Goal: Task Accomplishment & Management: Manage account settings

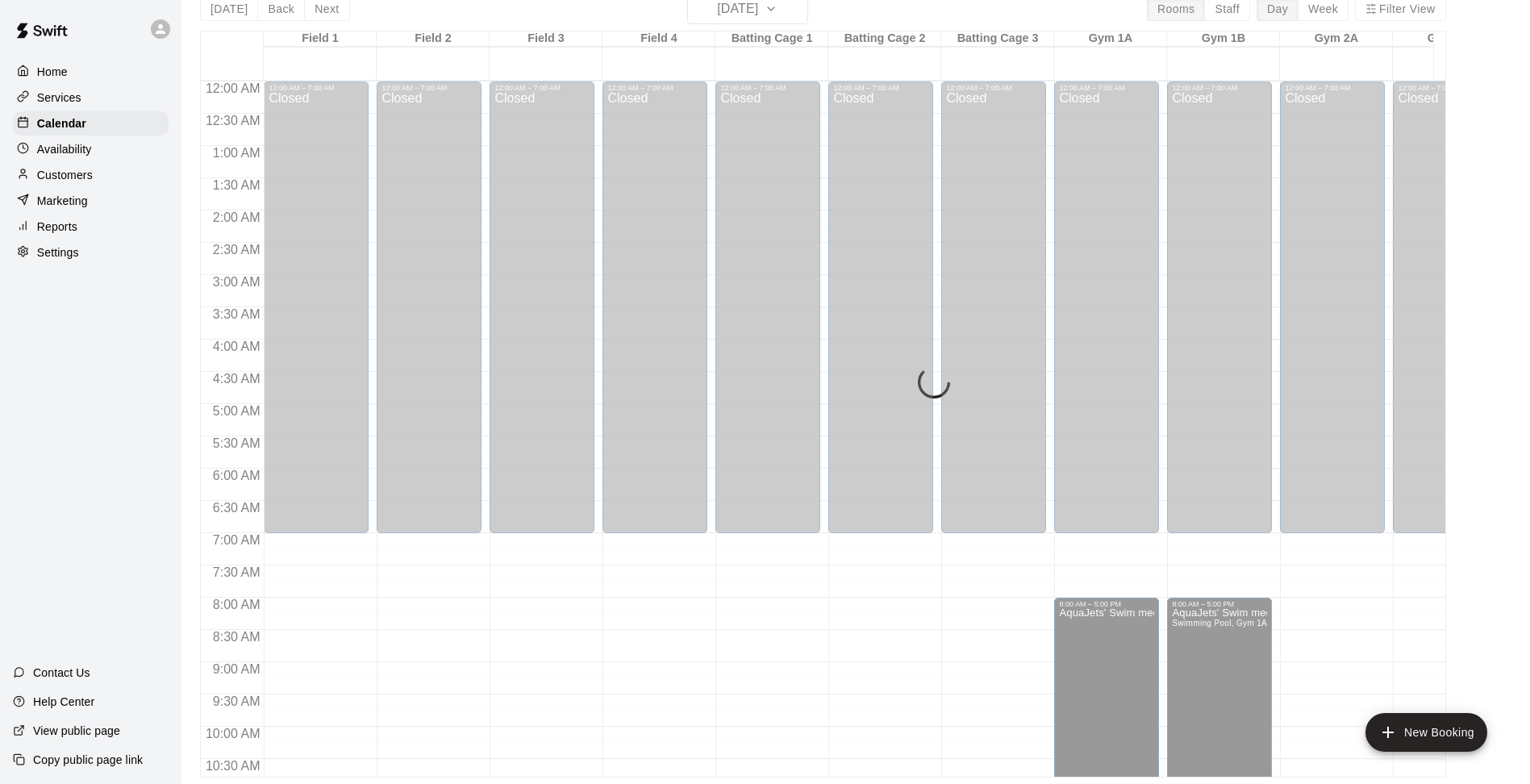
scroll to position [383, 1078]
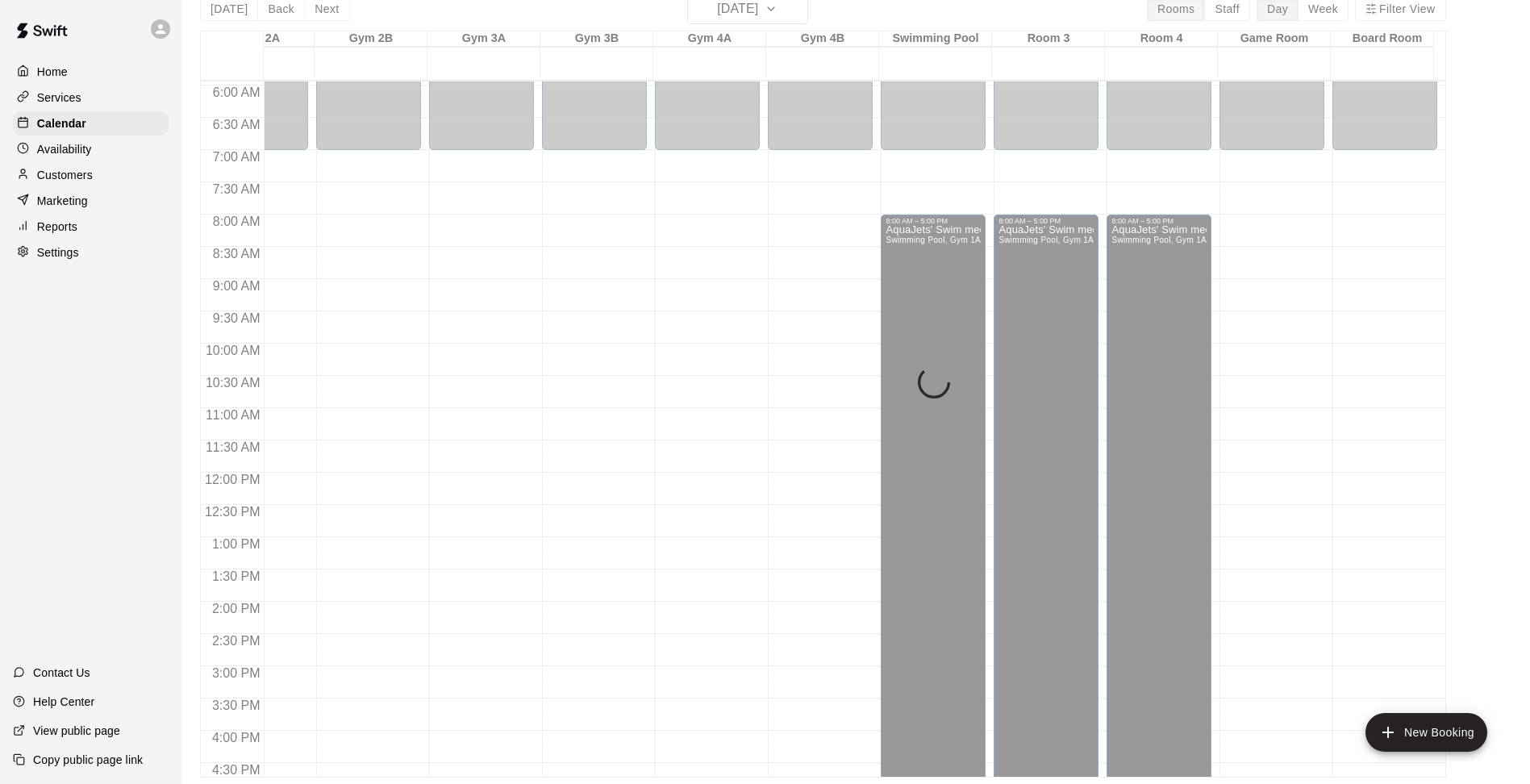
click at [800, 14] on div "[DATE] Back [DATE][DATE] Rooms Staff Day Week Filter View Field 1 08 [GEOGRAPHI…" at bounding box center [823, 385] width 1246 height 784
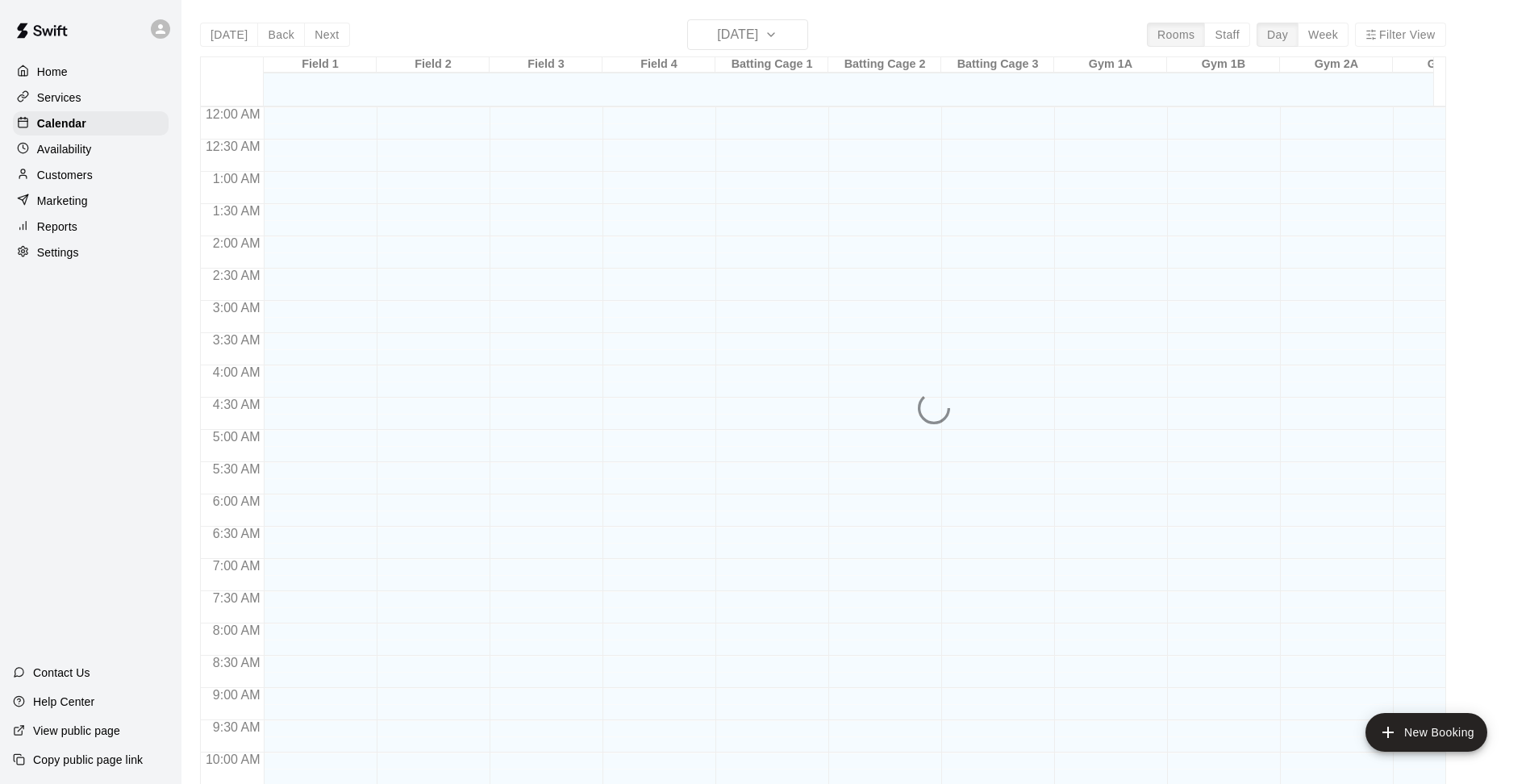
scroll to position [804, 0]
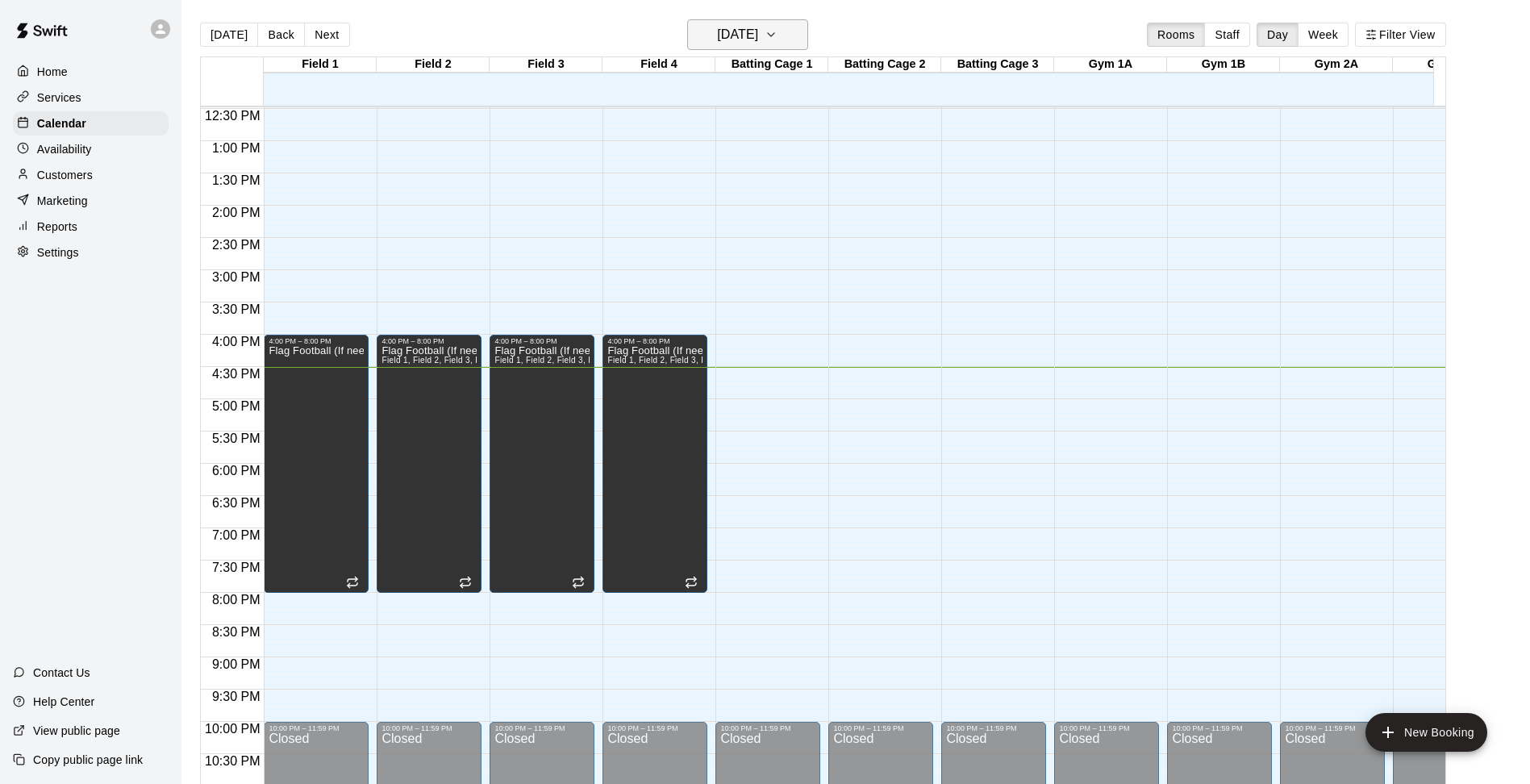
click at [778, 33] on icon "button" at bounding box center [771, 35] width 13 height 20
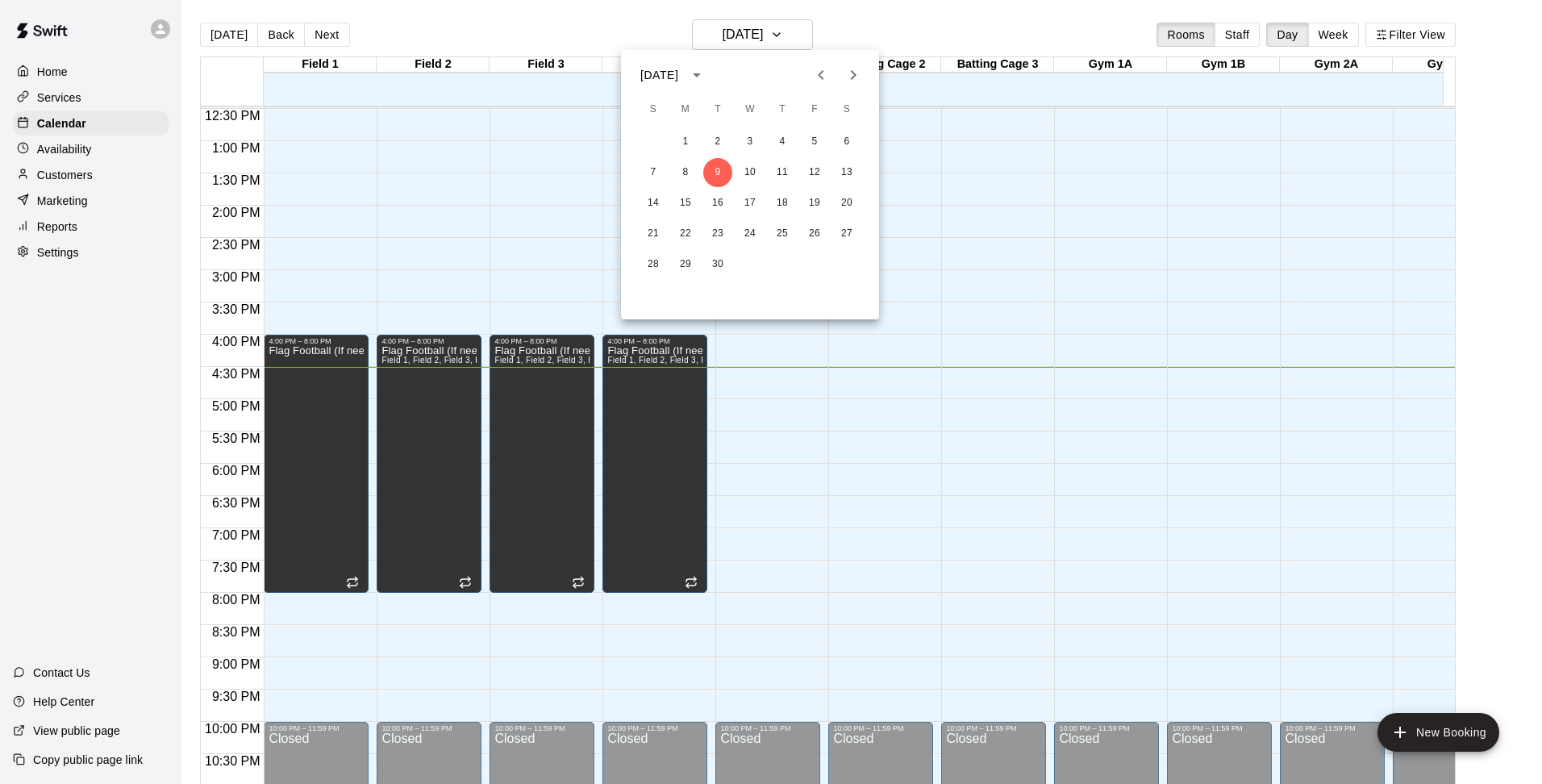
click at [845, 82] on icon "Next month" at bounding box center [853, 75] width 20 height 20
click at [844, 202] on button "18" at bounding box center [847, 203] width 29 height 29
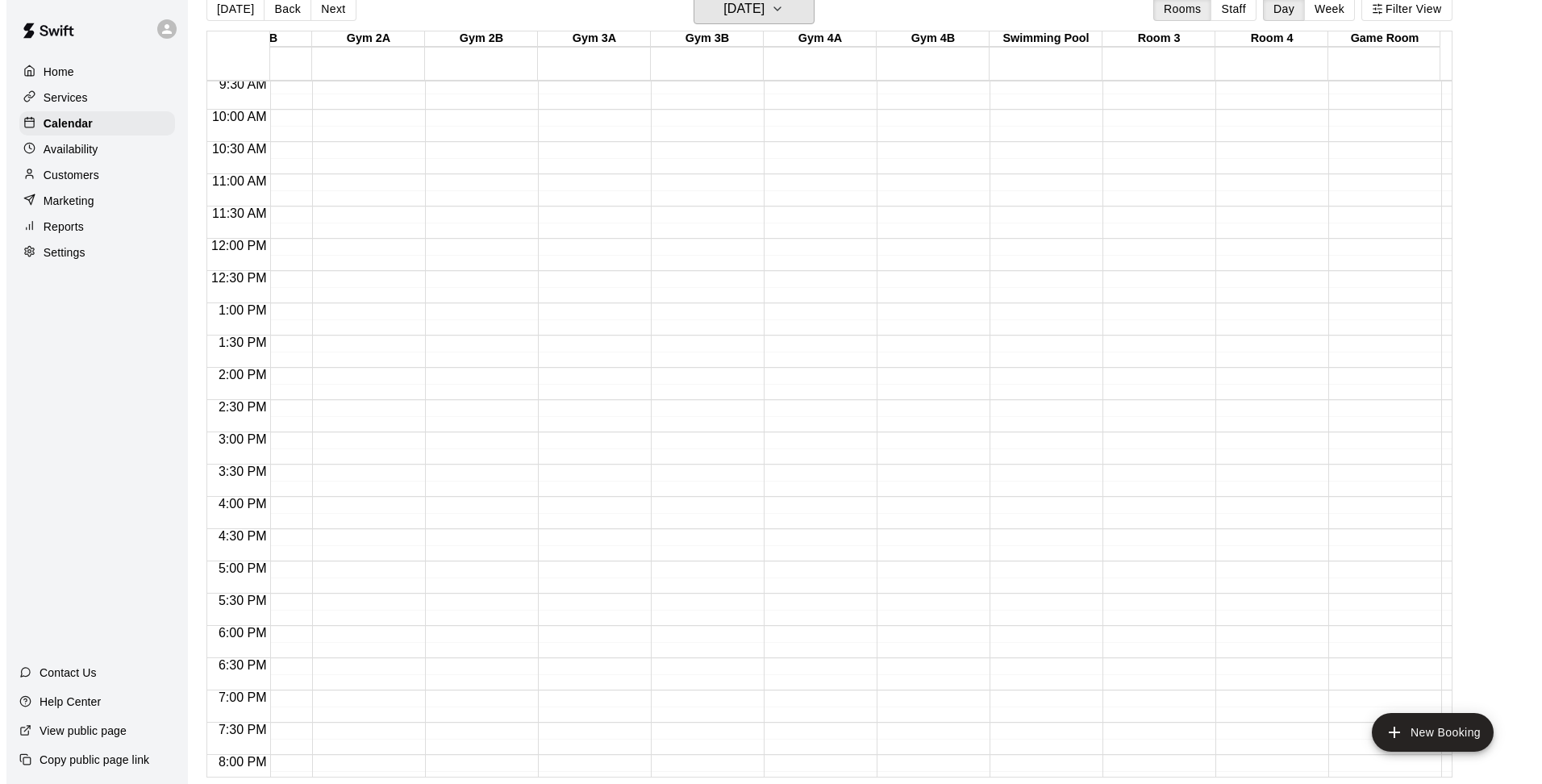
scroll to position [383, 974]
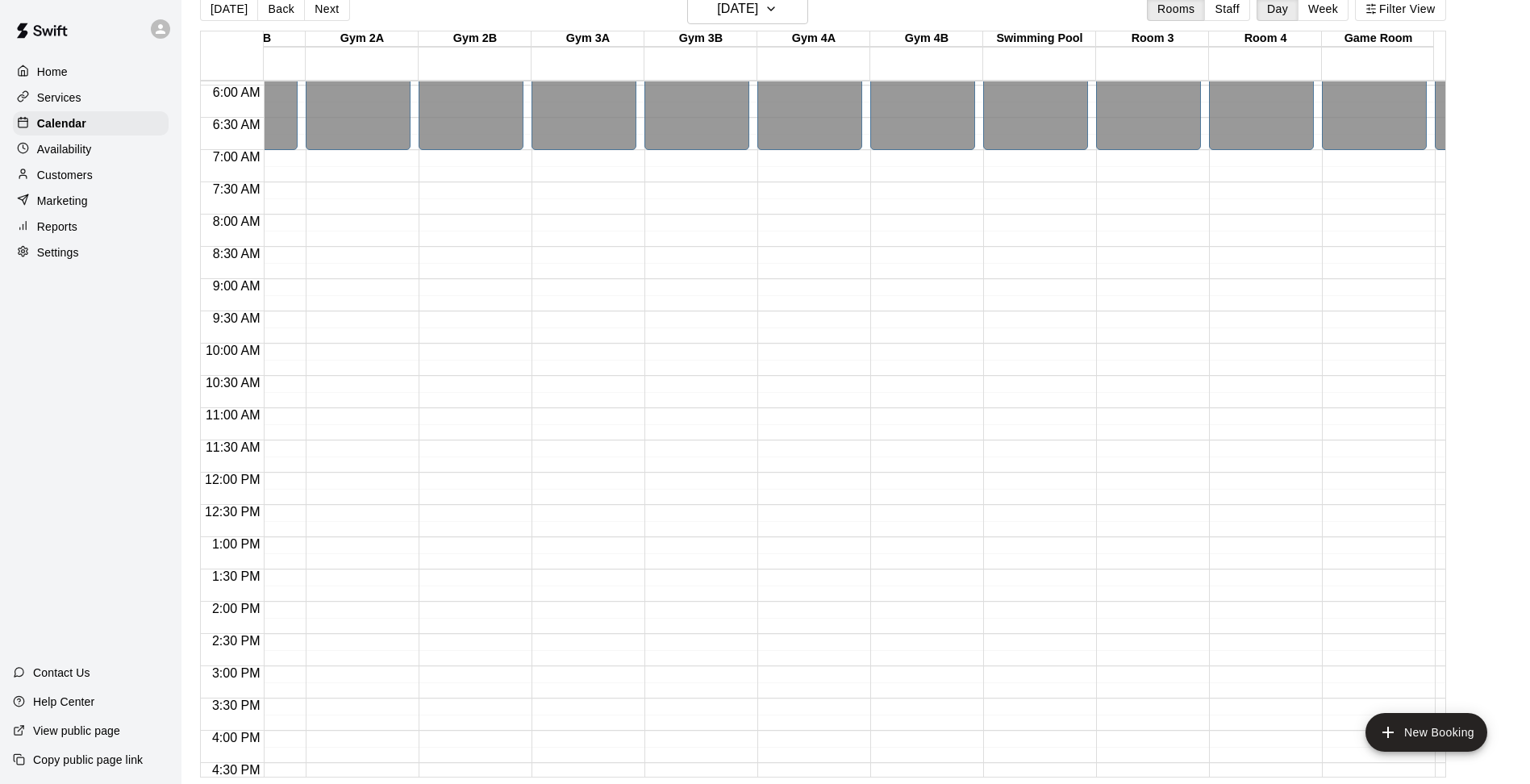
click at [1010, 350] on div "12:00 AM – 7:00 AM Closed 9:00 PM – 11:59 PM Closed" at bounding box center [1035, 472] width 105 height 1548
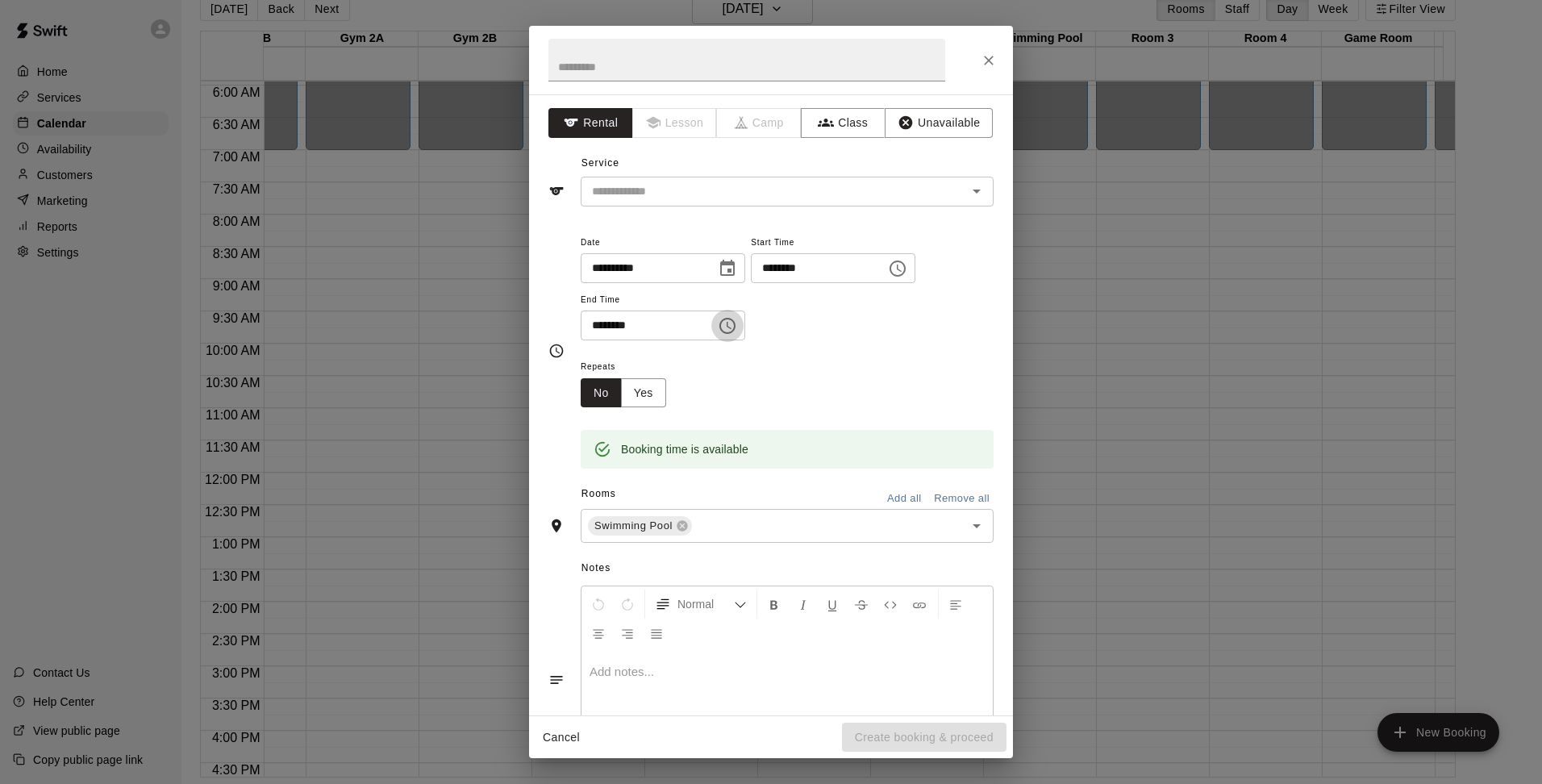
click at [737, 324] on icon "Choose time, selected time is 10:30 AM" at bounding box center [727, 326] width 20 height 20
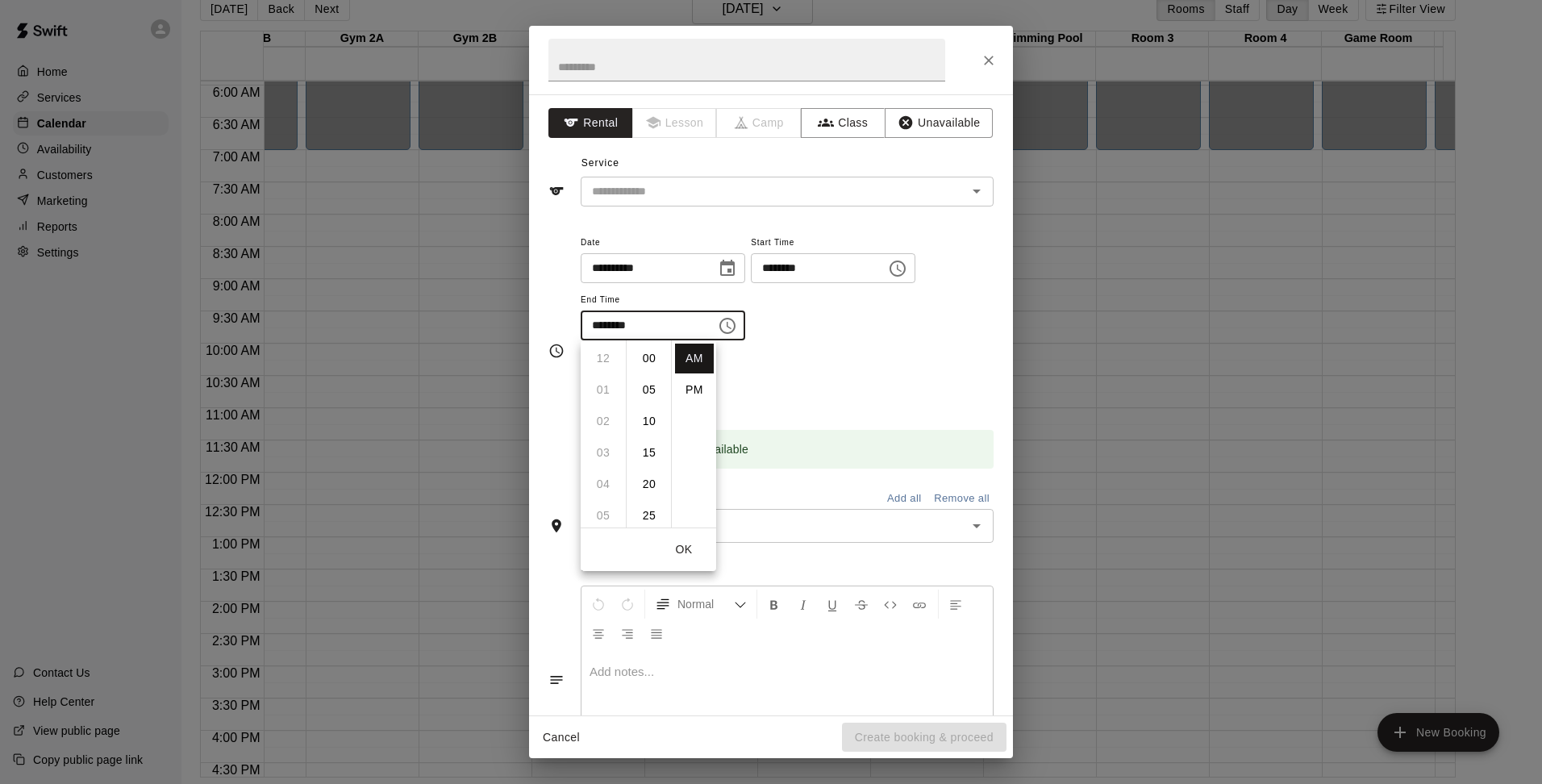
scroll to position [189, 0]
click at [701, 382] on li "PM" at bounding box center [695, 390] width 39 height 30
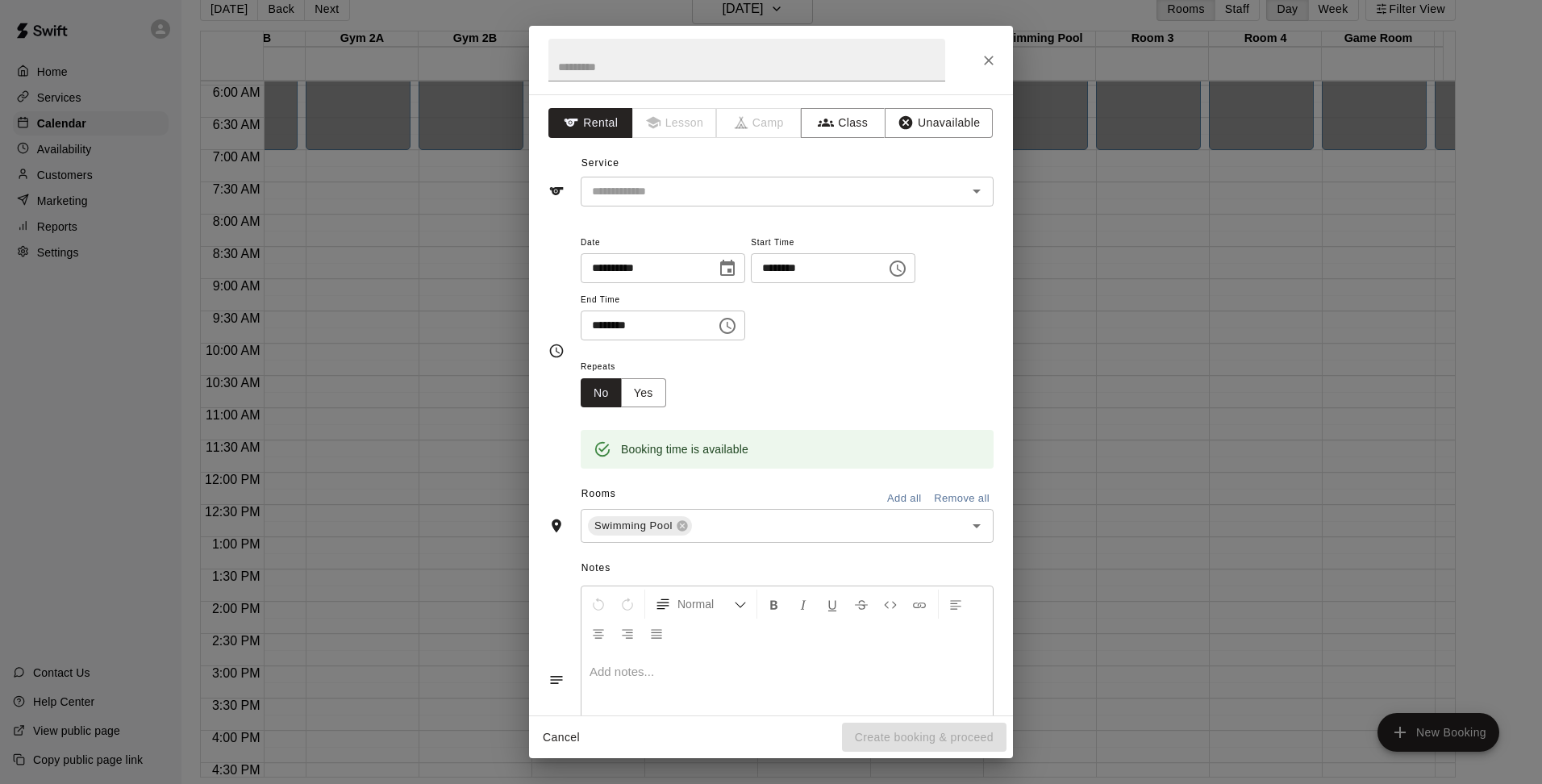
scroll to position [29, 0]
click at [619, 329] on input "********" at bounding box center [642, 325] width 124 height 30
click at [737, 326] on icon "Choose time, selected time is 10:30 PM" at bounding box center [727, 326] width 20 height 20
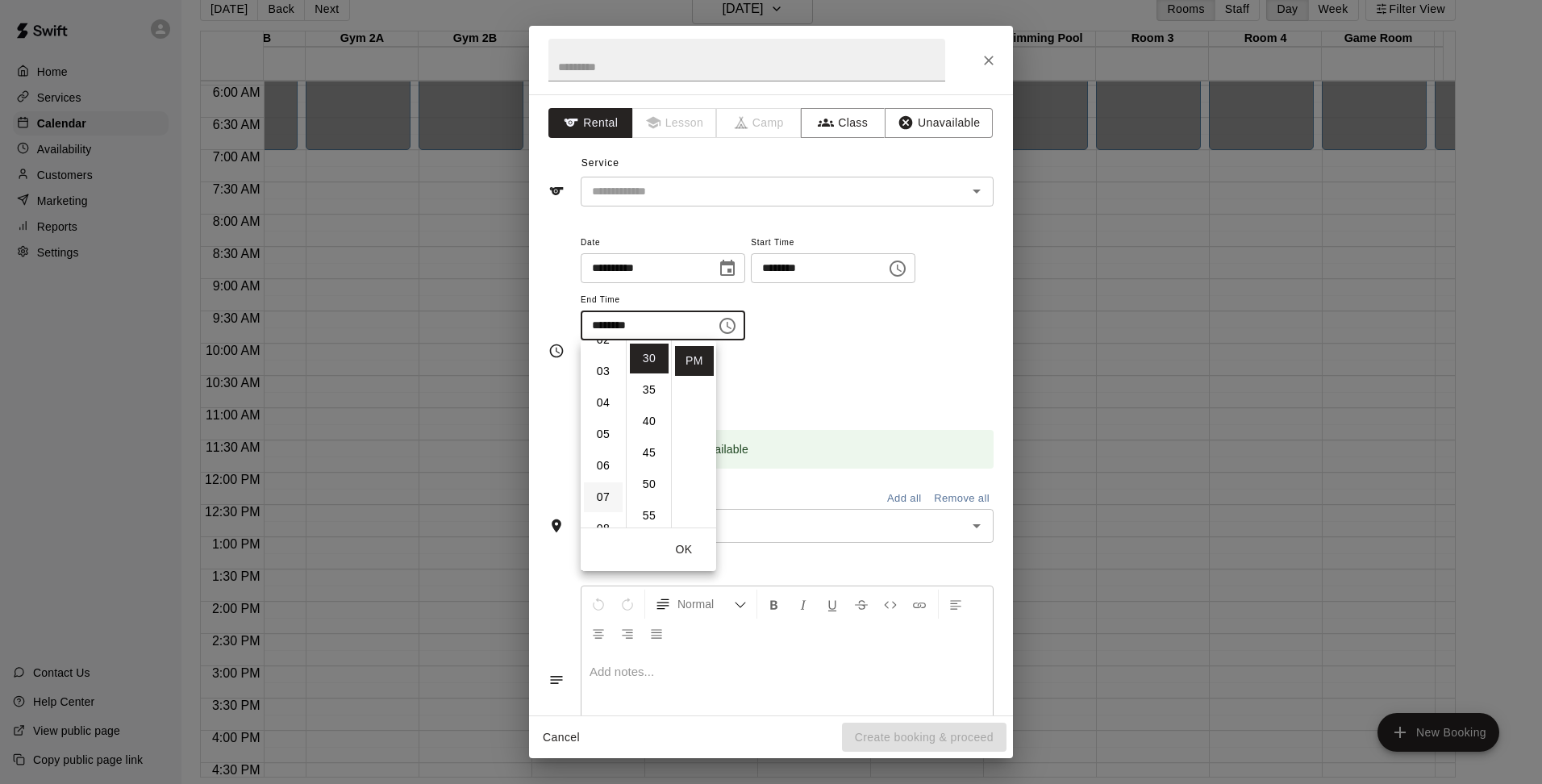
scroll to position [0, 0]
click at [606, 353] on li "12" at bounding box center [603, 358] width 39 height 30
click at [642, 346] on li "00" at bounding box center [649, 358] width 39 height 30
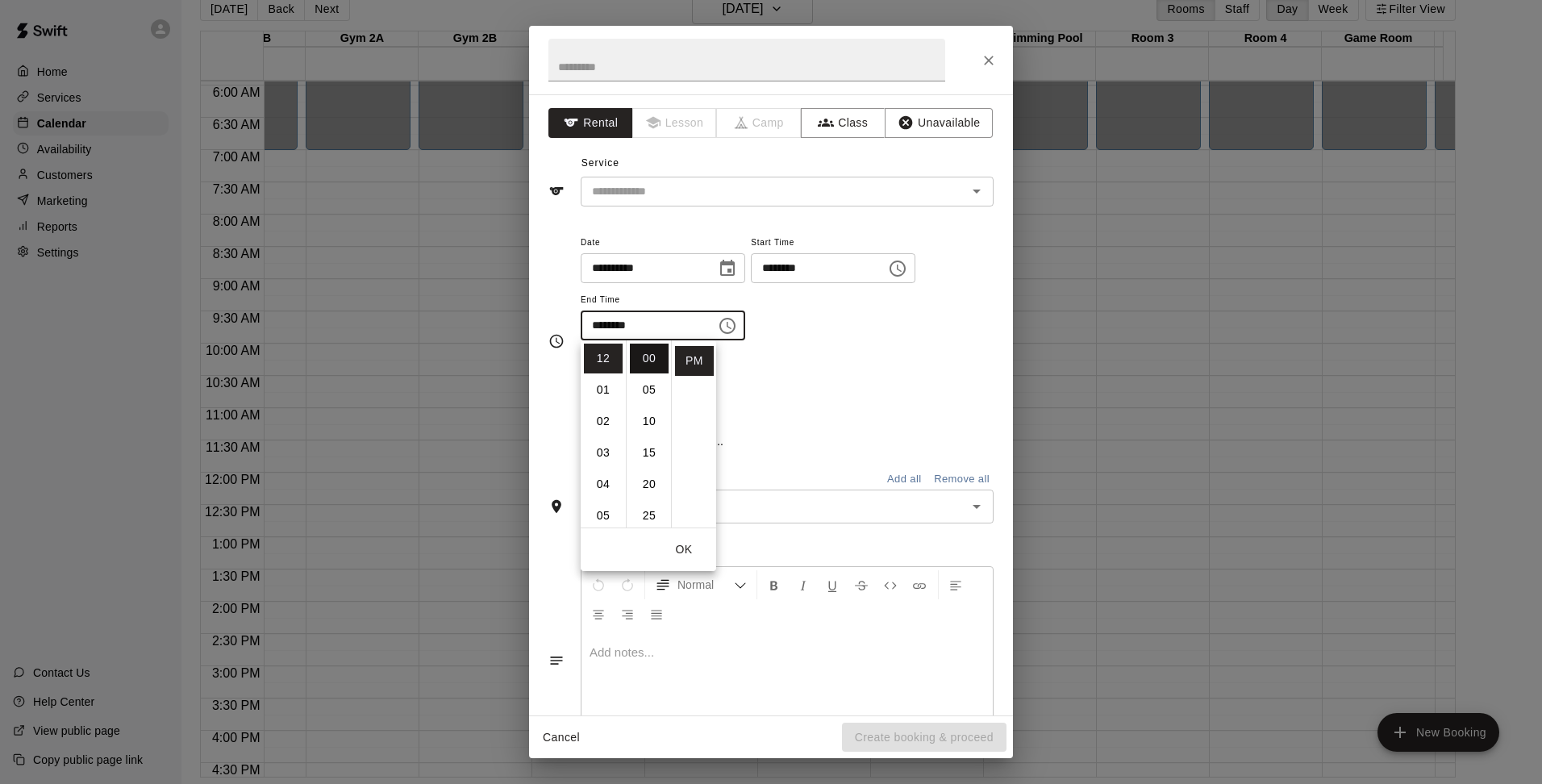
type input "********"
click at [838, 347] on div "**********" at bounding box center [787, 295] width 413 height 125
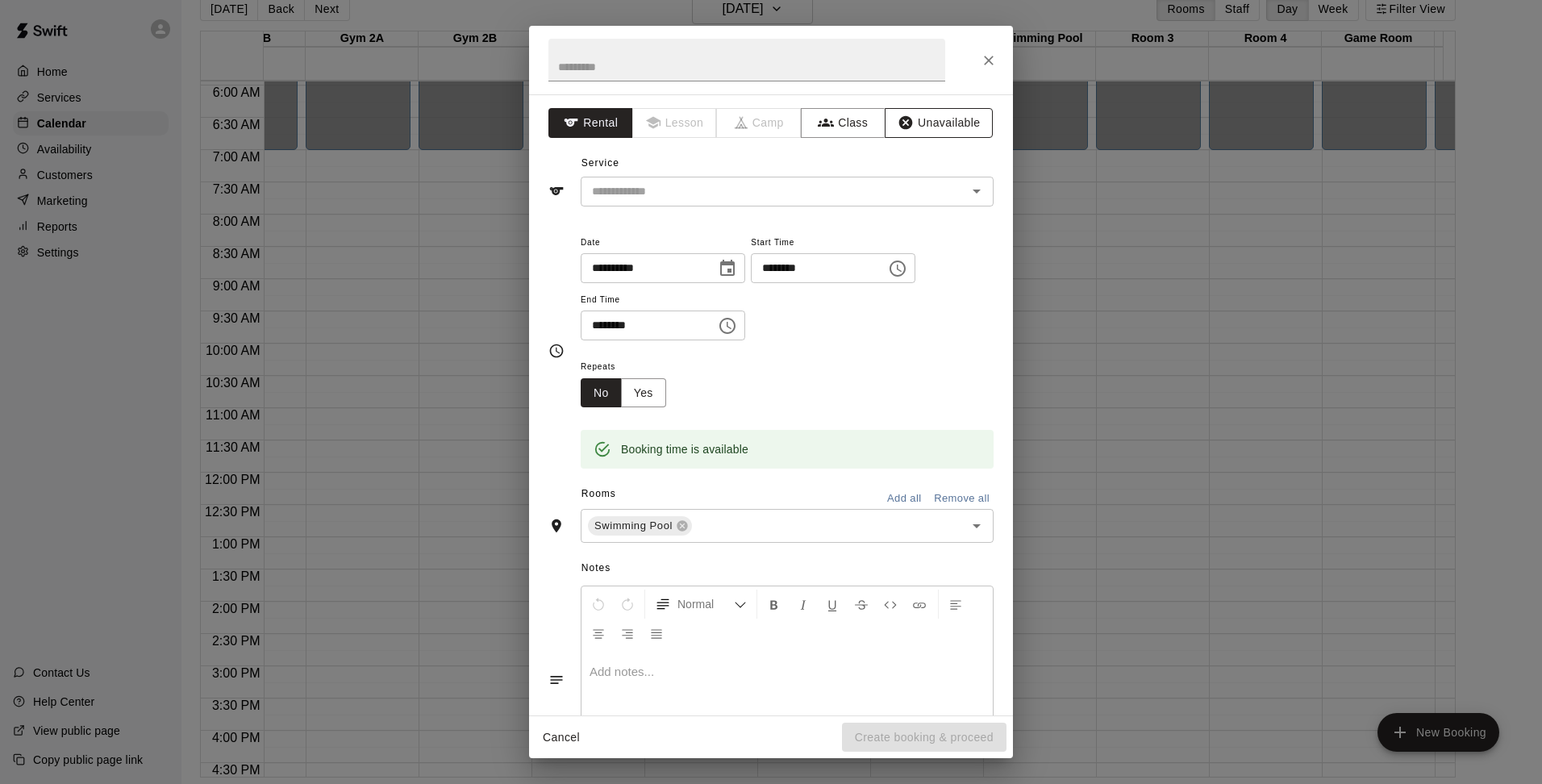
click at [911, 133] on button "Unavailable" at bounding box center [939, 123] width 108 height 30
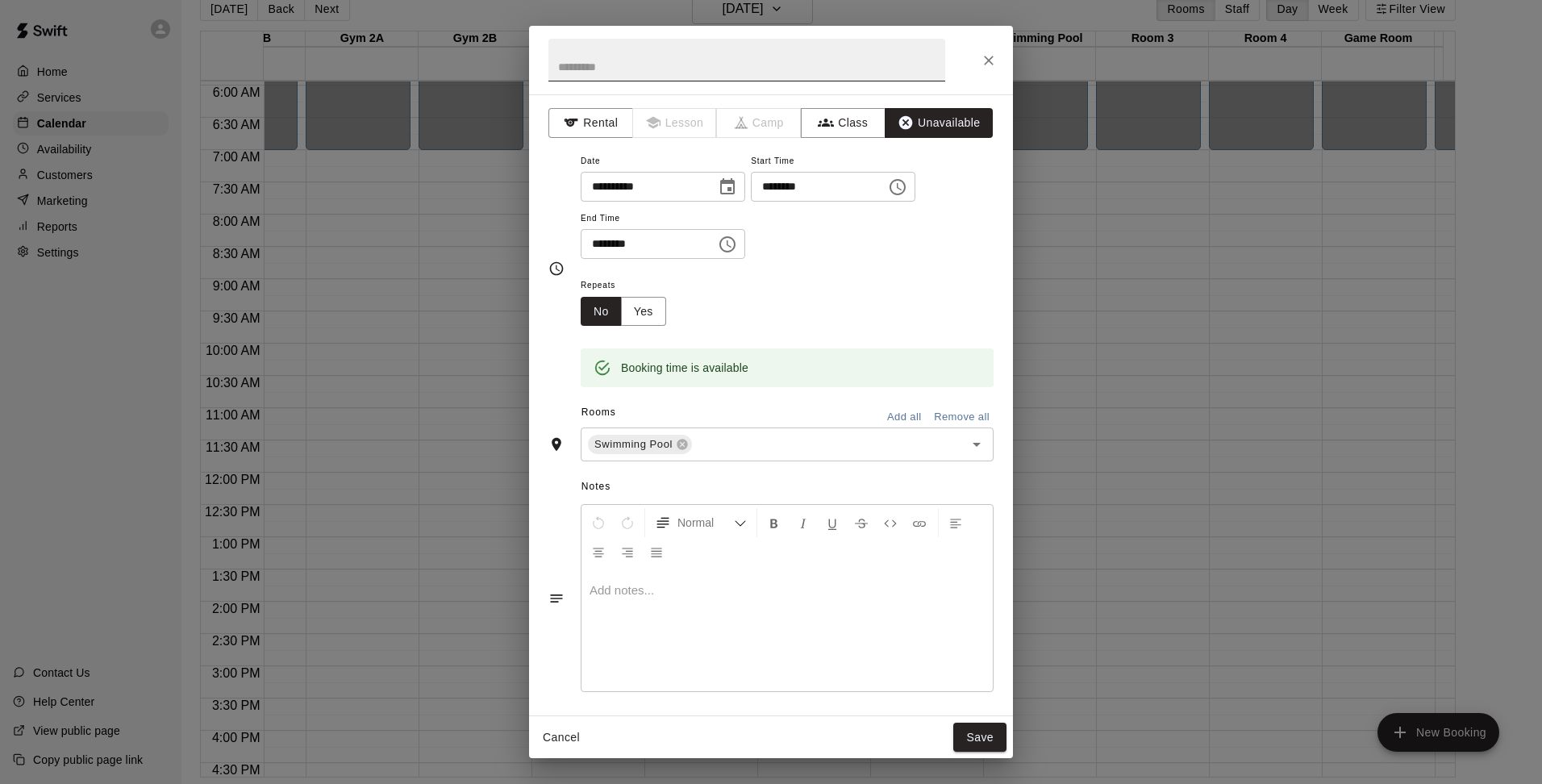
click at [789, 54] on input "text" at bounding box center [747, 60] width 397 height 43
type input "**********"
click at [619, 592] on p at bounding box center [787, 590] width 395 height 16
click at [882, 443] on input "text" at bounding box center [817, 444] width 246 height 20
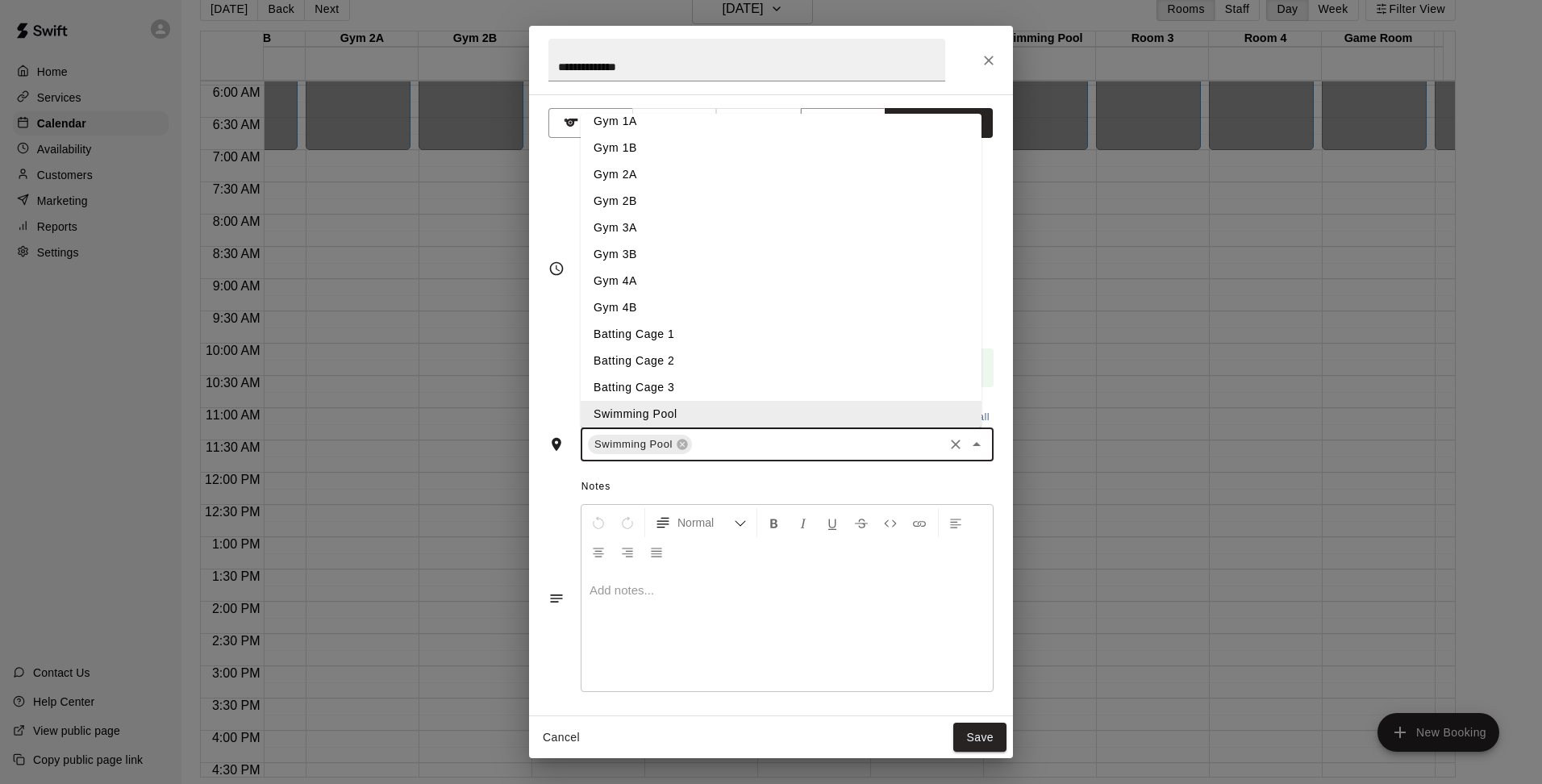
scroll to position [232, 0]
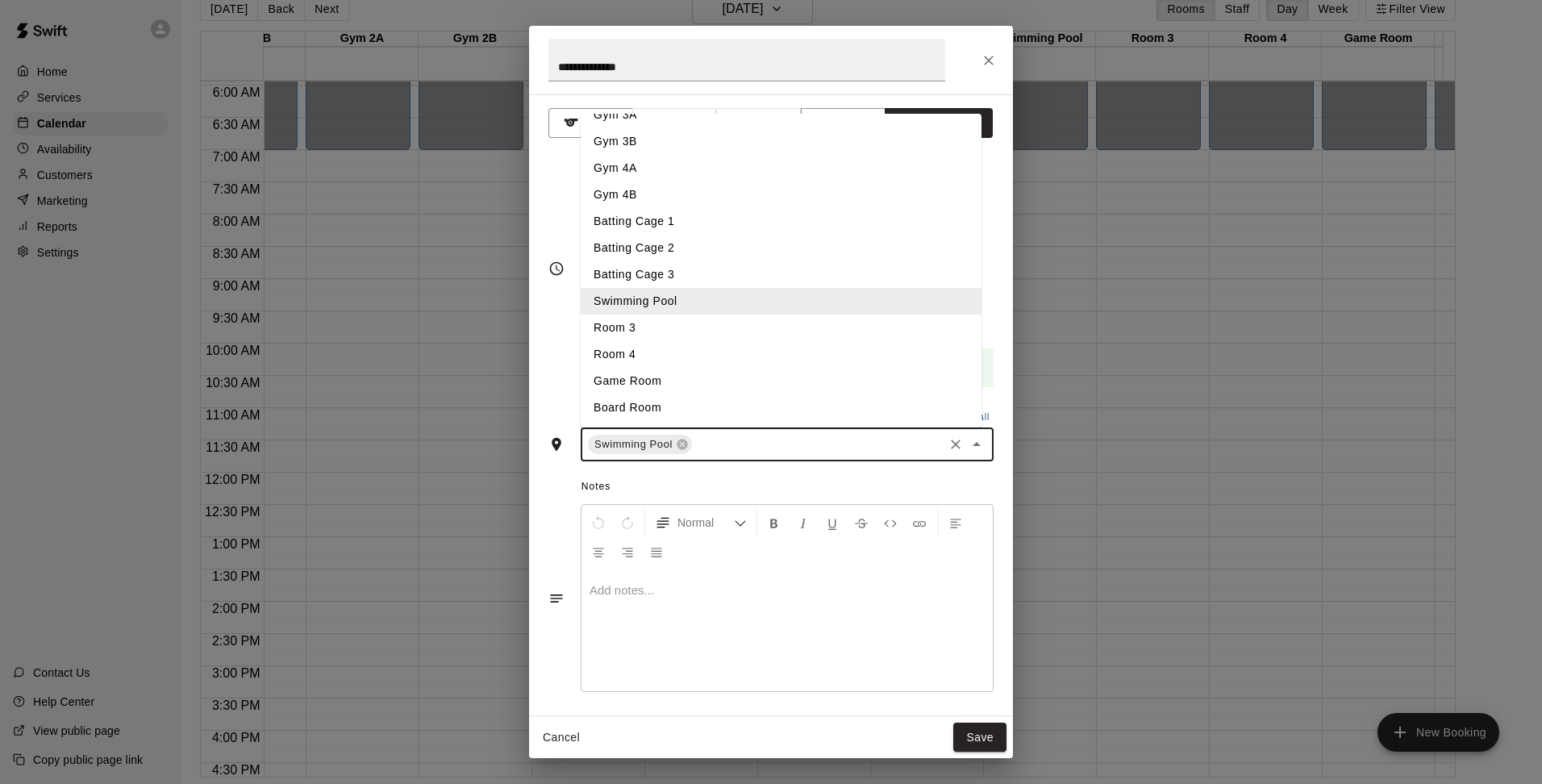
click at [664, 332] on li "Room 3" at bounding box center [781, 328] width 401 height 27
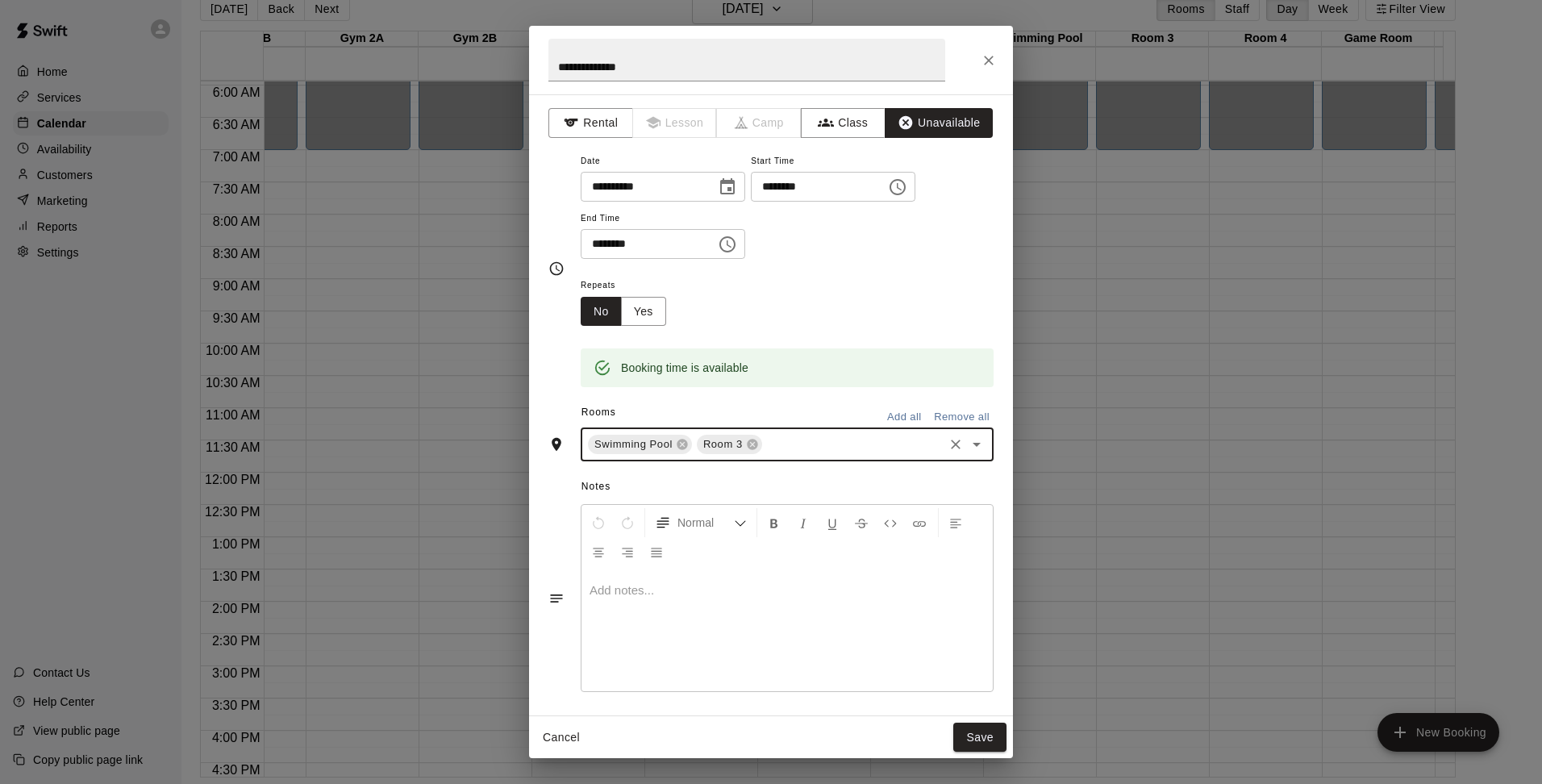
click at [804, 451] on input "text" at bounding box center [852, 444] width 176 height 20
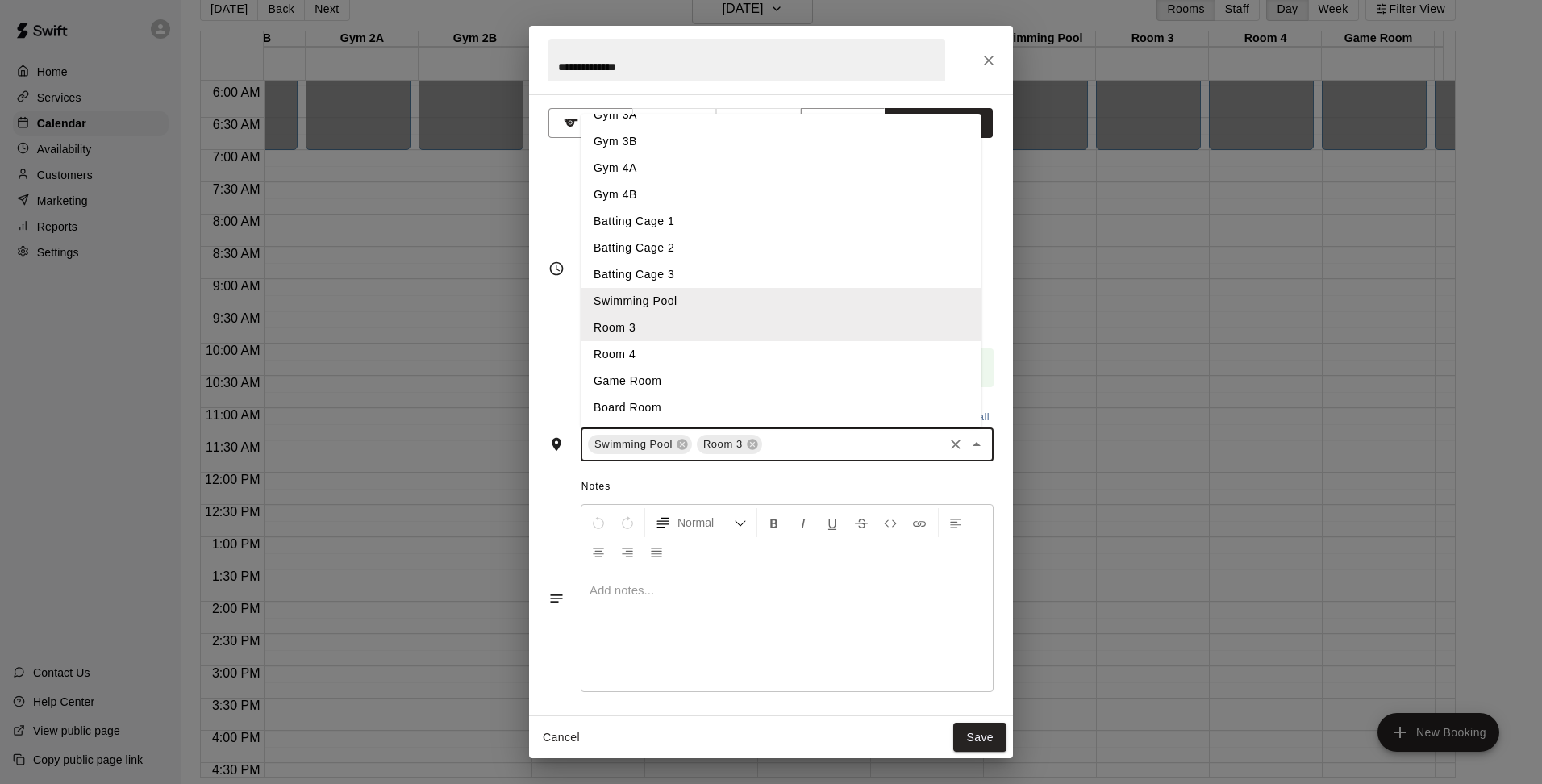
click at [633, 344] on li "Room 4" at bounding box center [781, 354] width 401 height 27
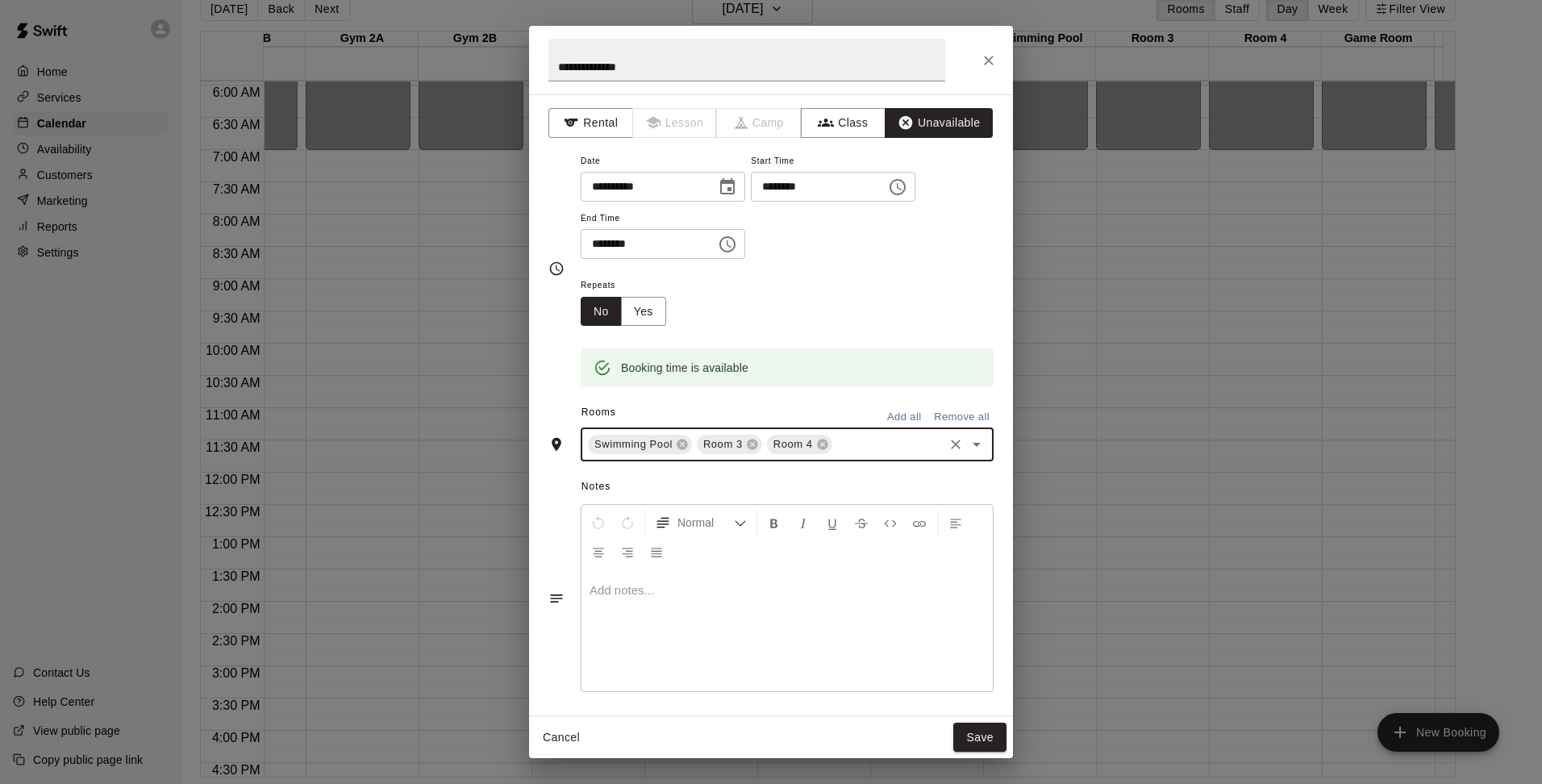
click at [659, 587] on p at bounding box center [787, 590] width 395 height 16
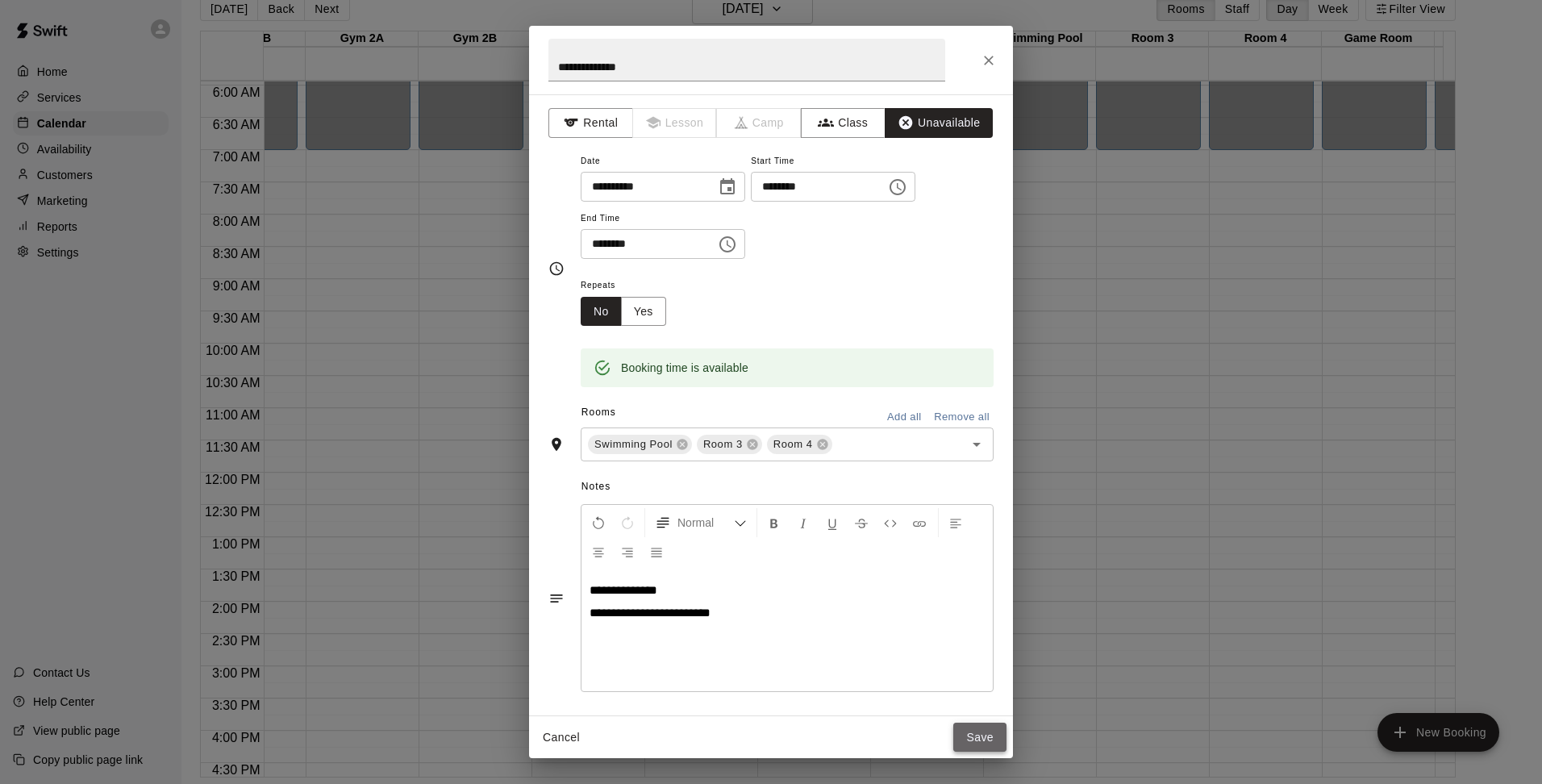
click at [983, 742] on button "Save" at bounding box center [979, 737] width 53 height 30
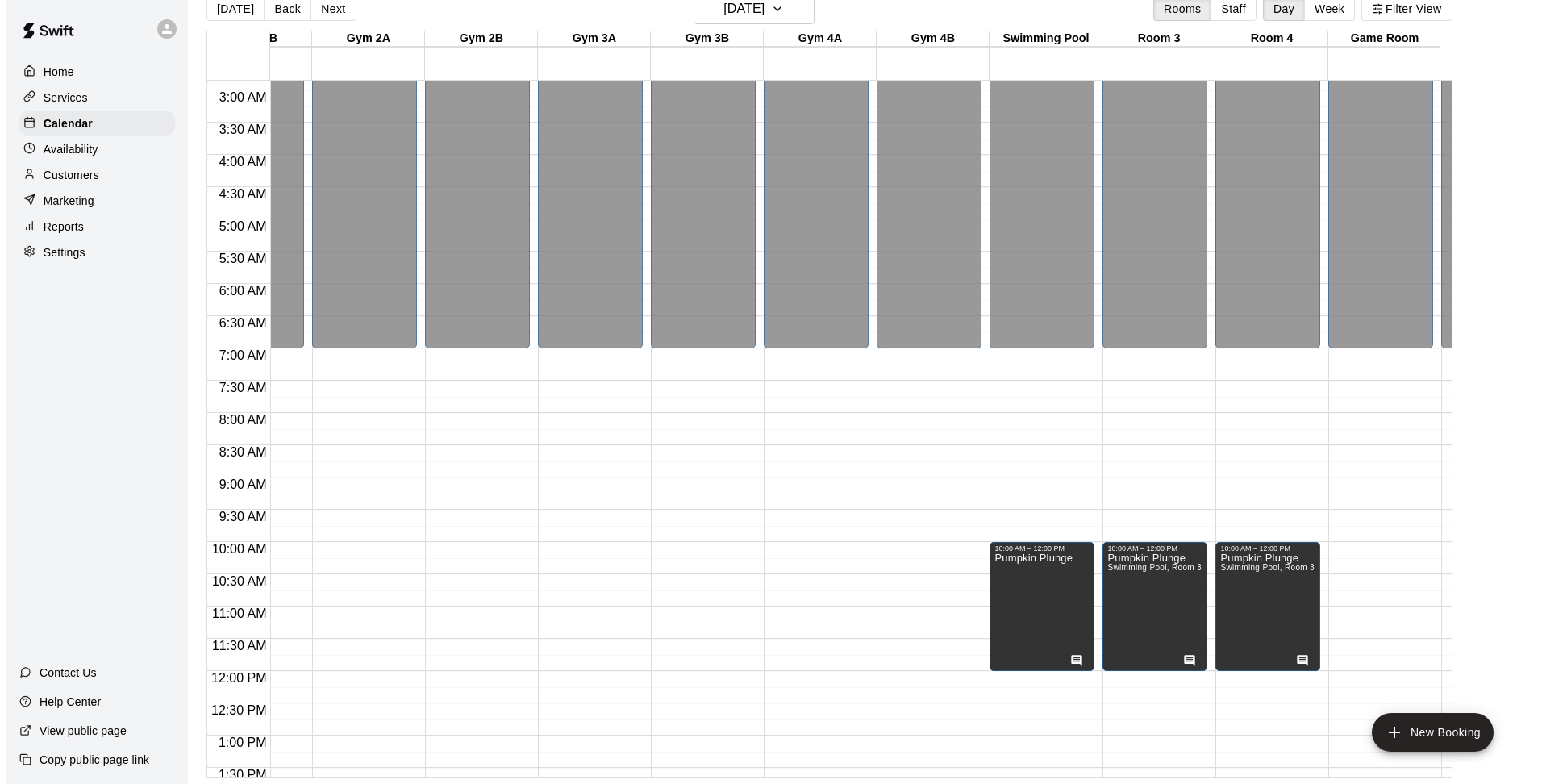
scroll to position [0, 974]
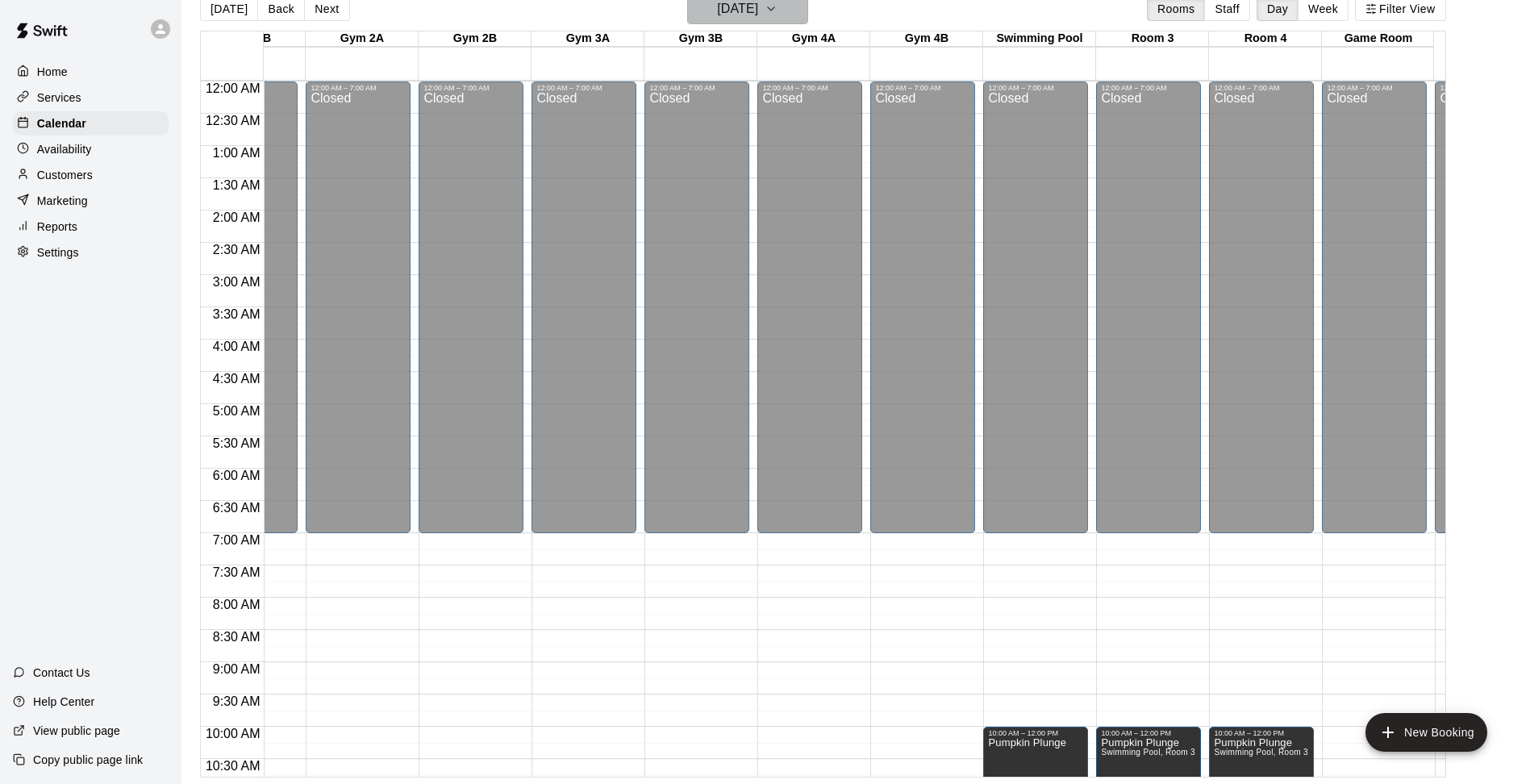
click at [778, 6] on icon "button" at bounding box center [771, 9] width 13 height 20
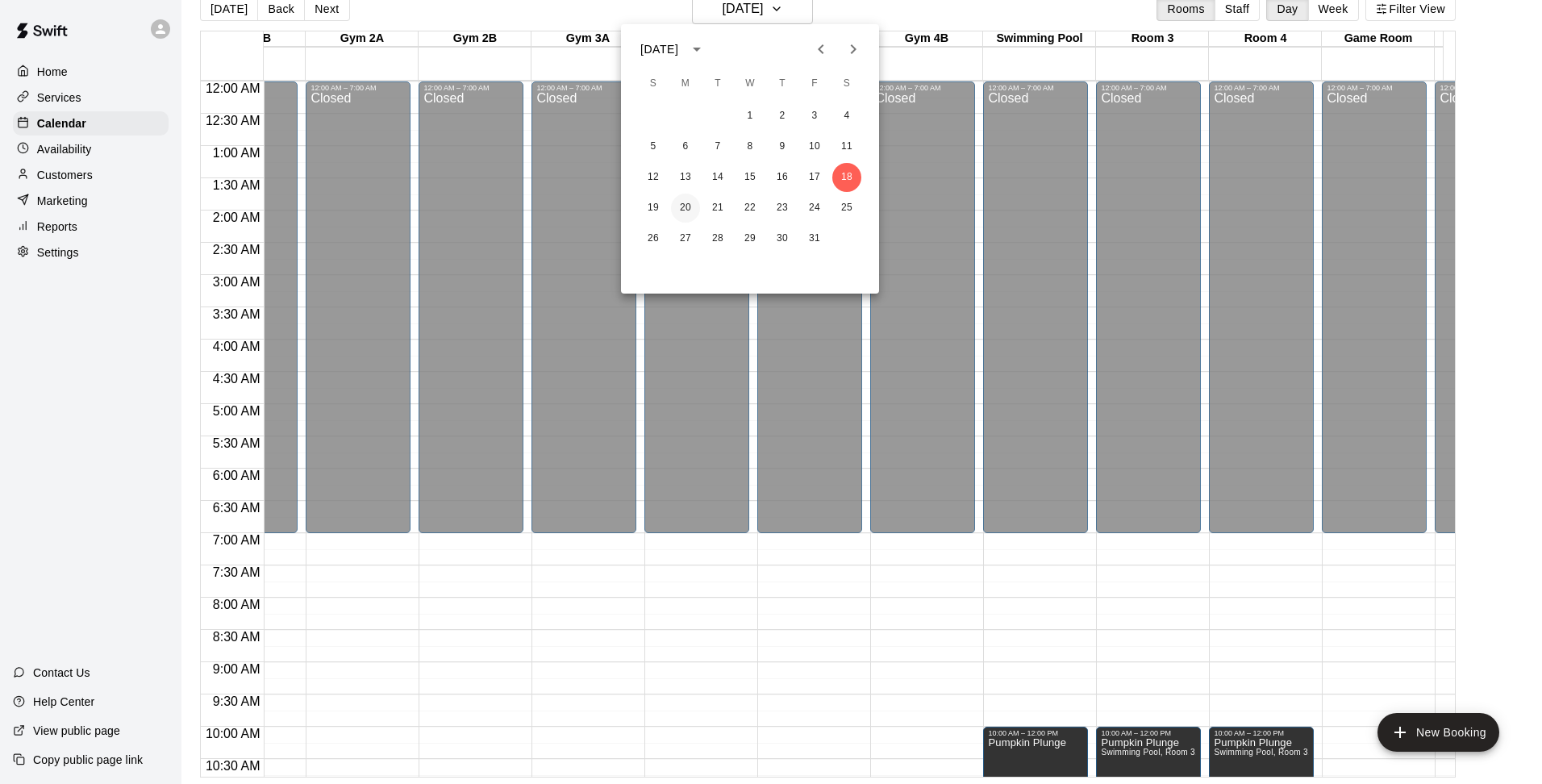
drag, startPoint x: 678, startPoint y: 207, endPoint x: 740, endPoint y: 262, distance: 82.9
click at [679, 208] on button "20" at bounding box center [686, 208] width 29 height 29
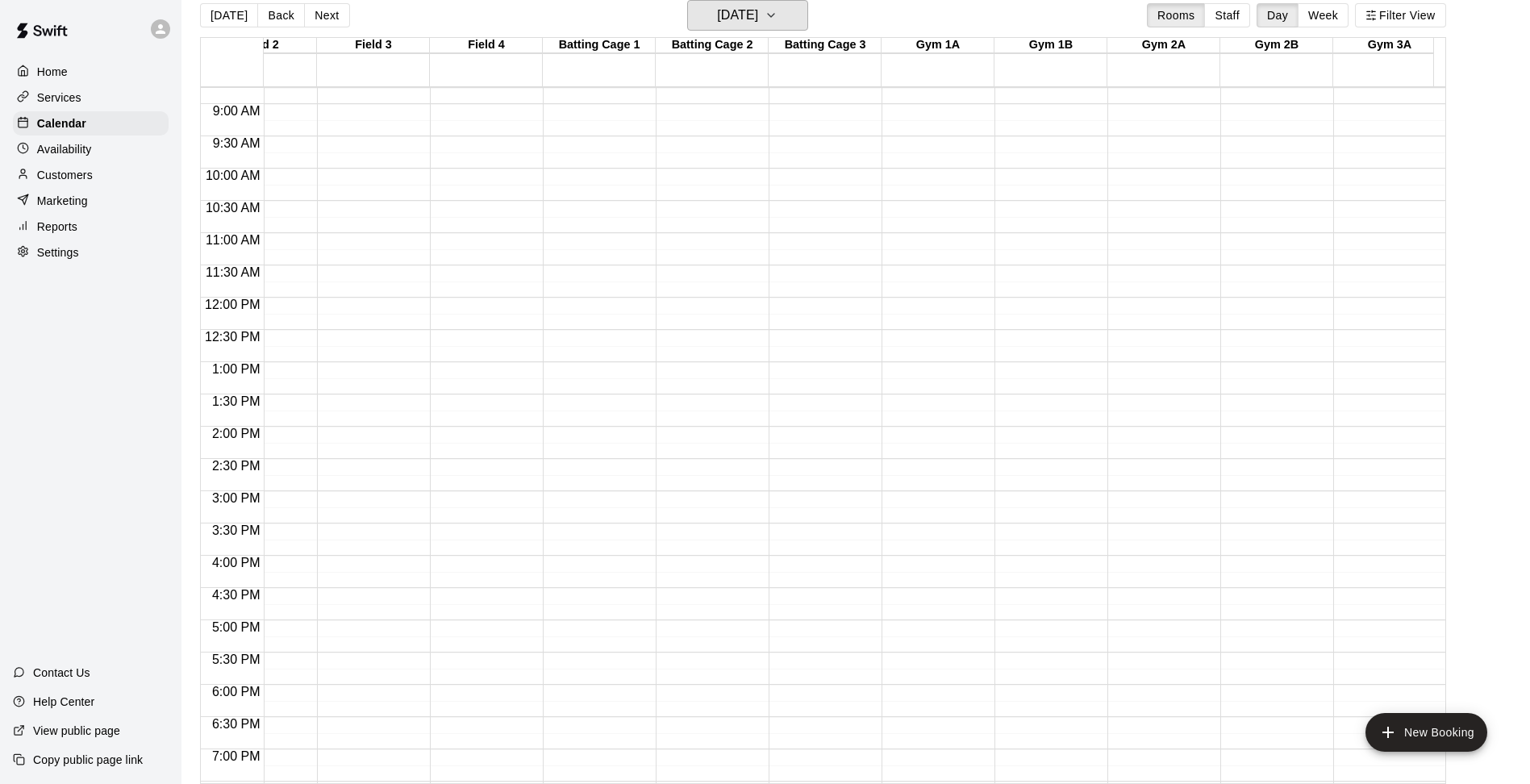
scroll to position [0, 0]
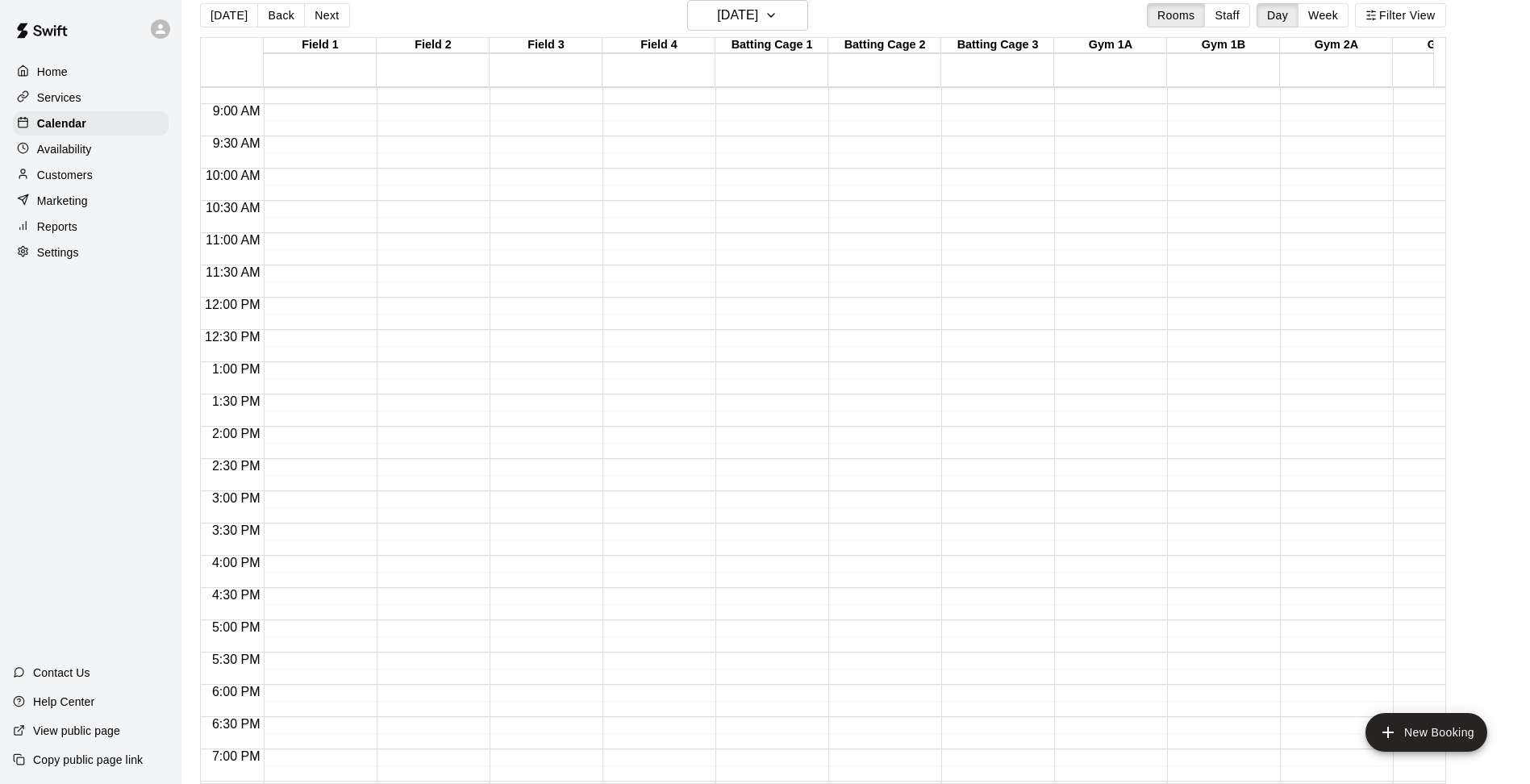
click at [312, 435] on div "12:00 AM – 5:00 AM Closed 10:00 PM – 11:59 PM Closed" at bounding box center [316, 297] width 105 height 1548
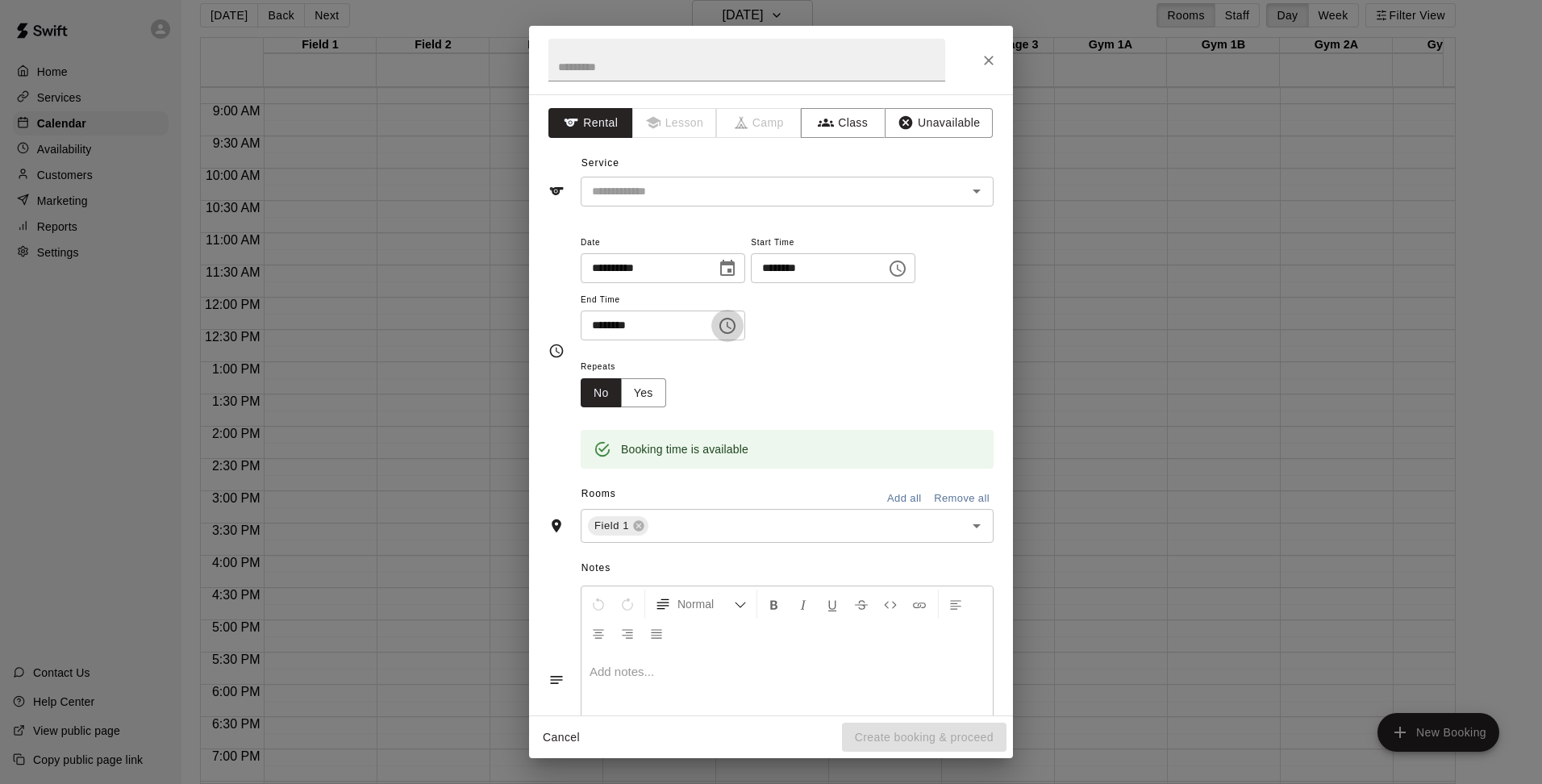
click at [737, 324] on icon "Choose time, selected time is 2:30 PM" at bounding box center [727, 326] width 20 height 20
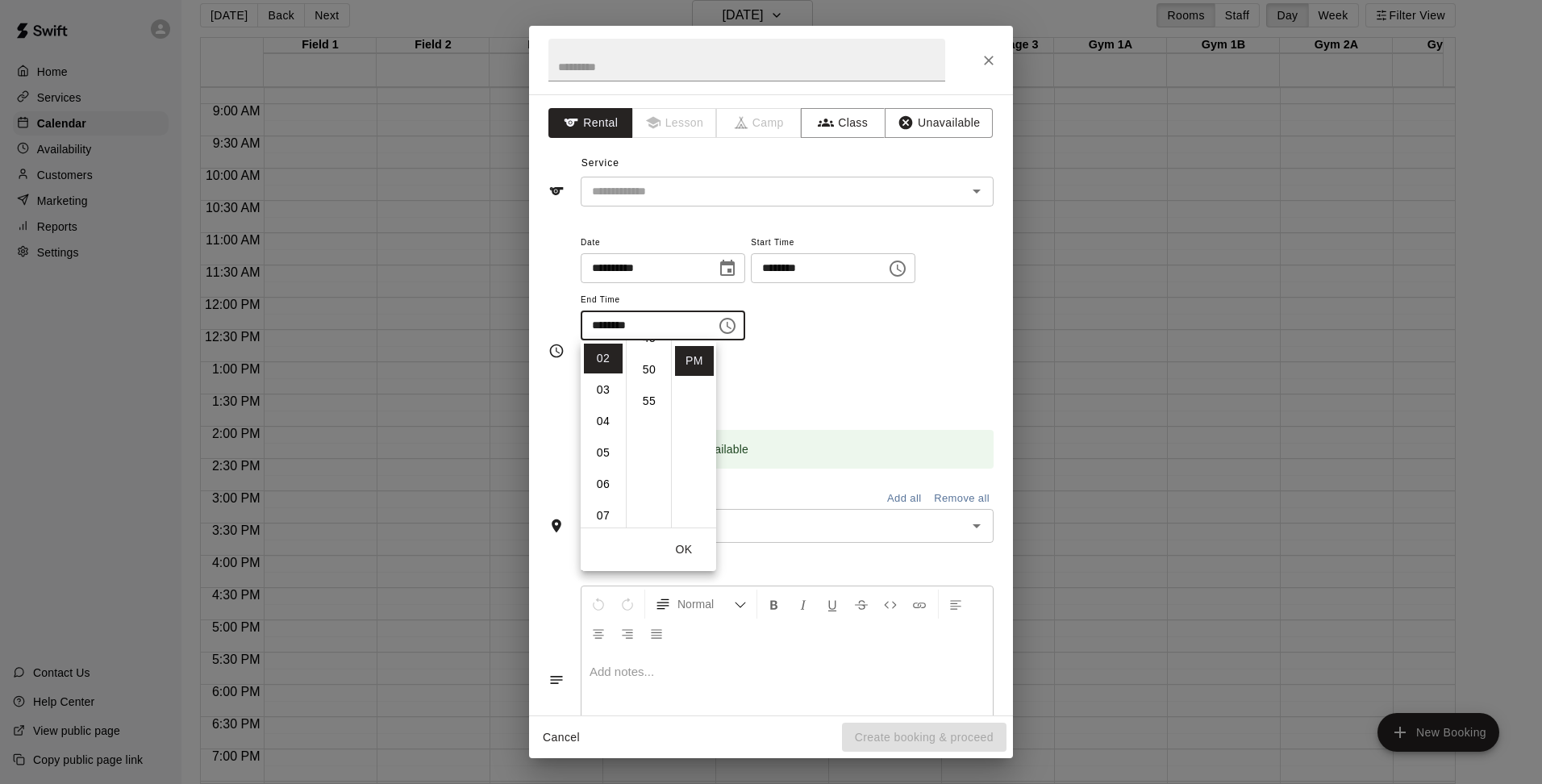
scroll to position [343, 0]
click at [603, 417] on li "10" at bounding box center [603, 416] width 39 height 30
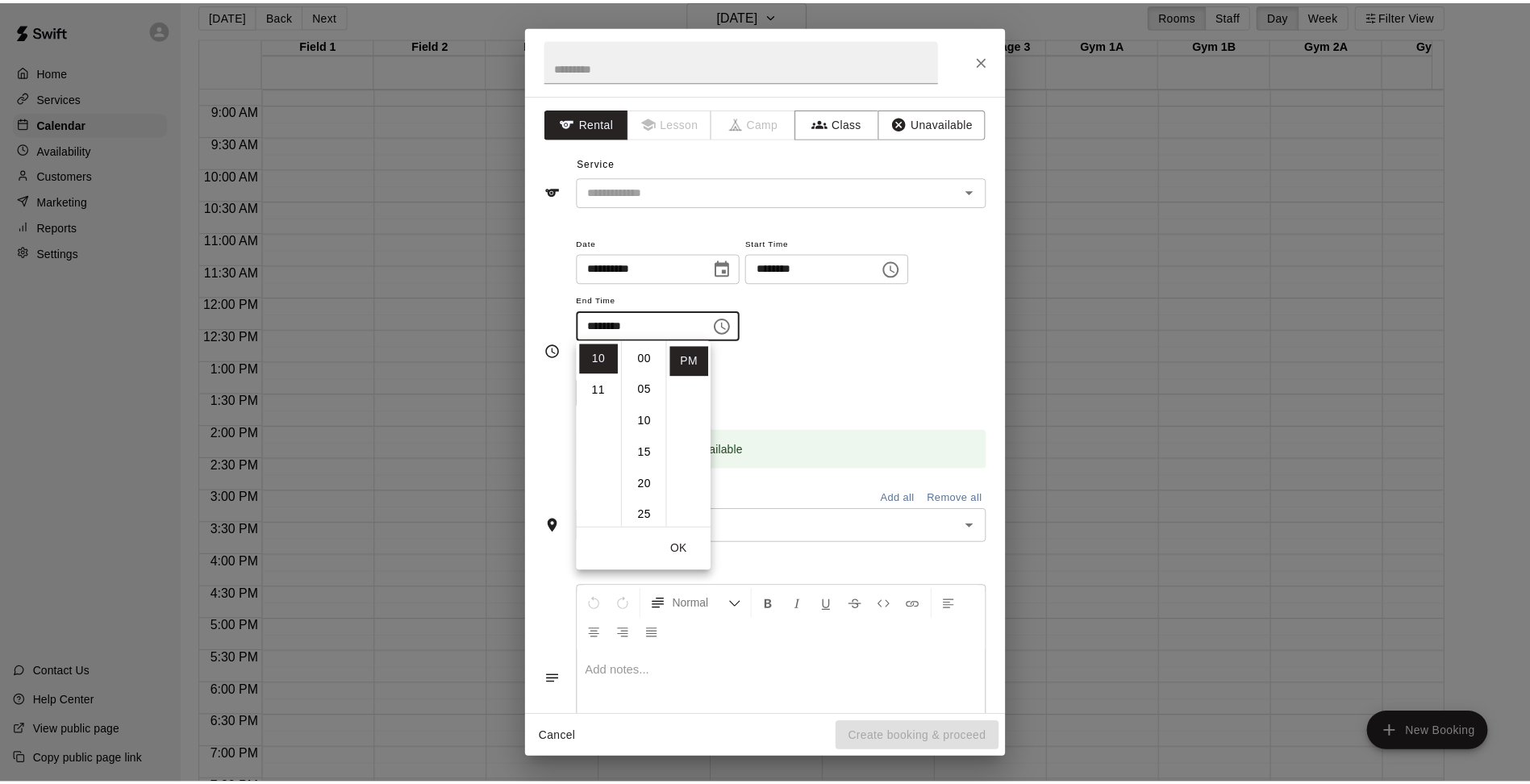
scroll to position [0, 0]
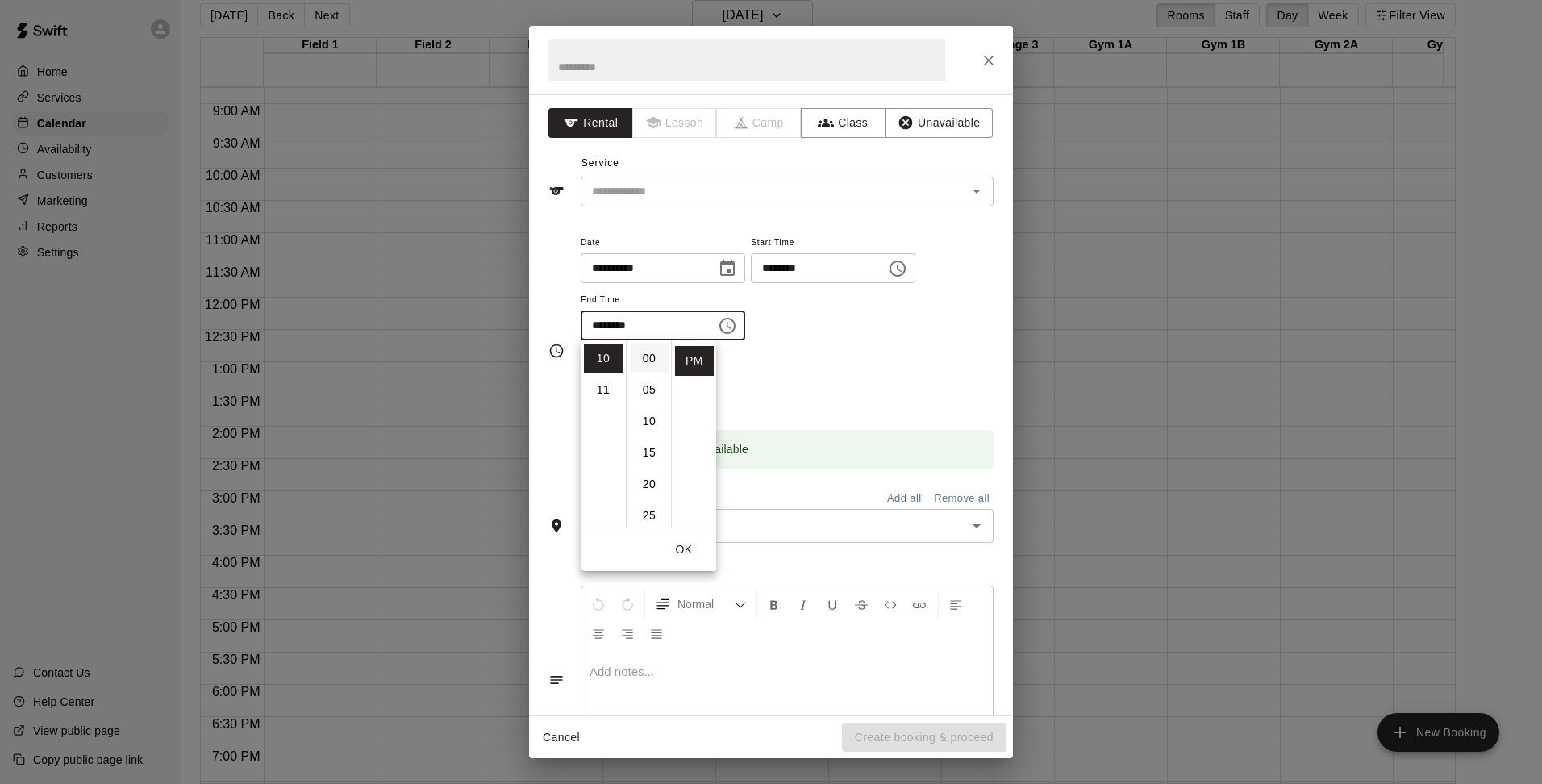
click at [636, 352] on li "00" at bounding box center [649, 358] width 39 height 30
type input "********"
click at [832, 349] on div "**********" at bounding box center [787, 295] width 413 height 125
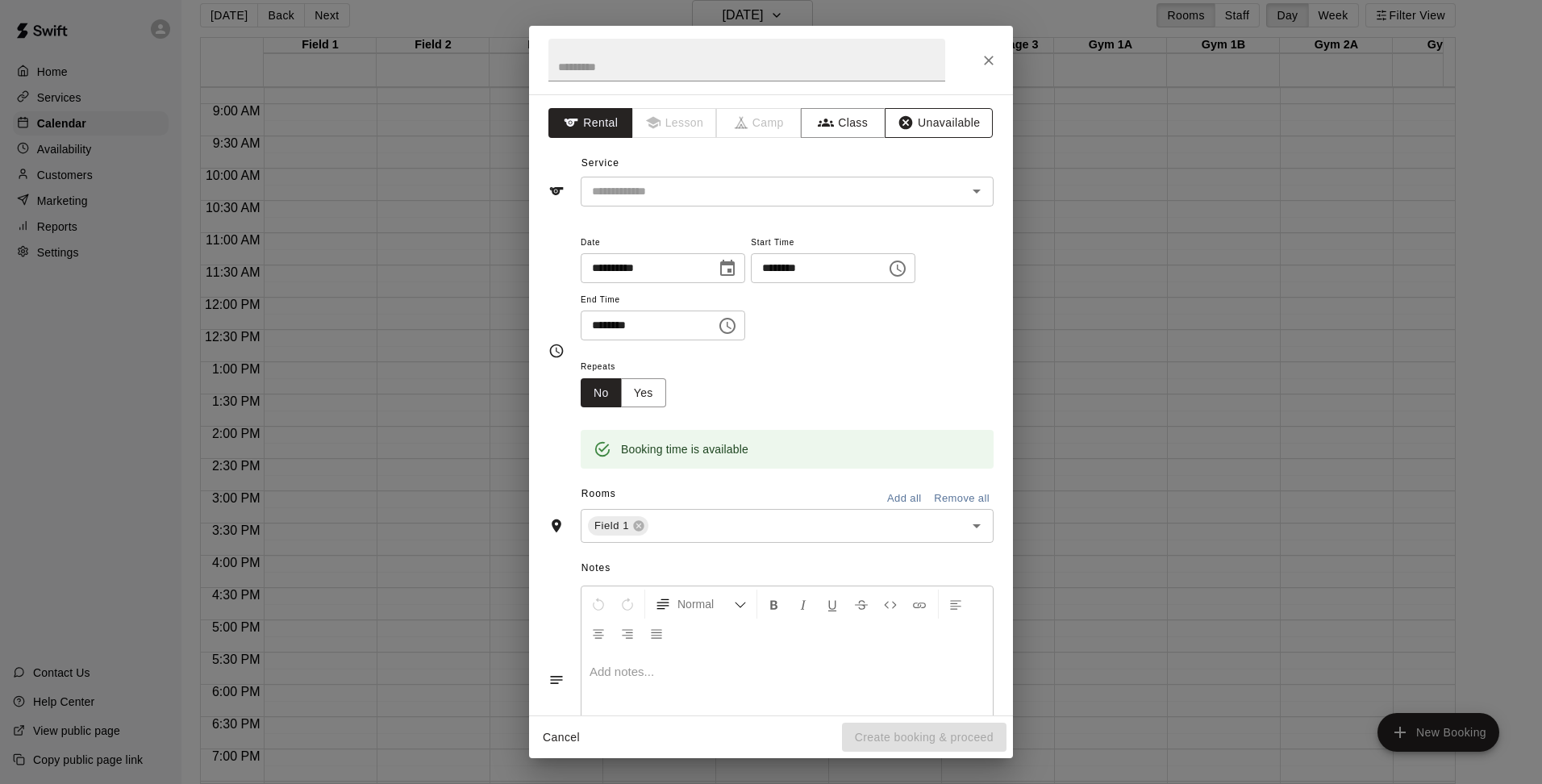
click at [923, 133] on button "Unavailable" at bounding box center [939, 123] width 108 height 30
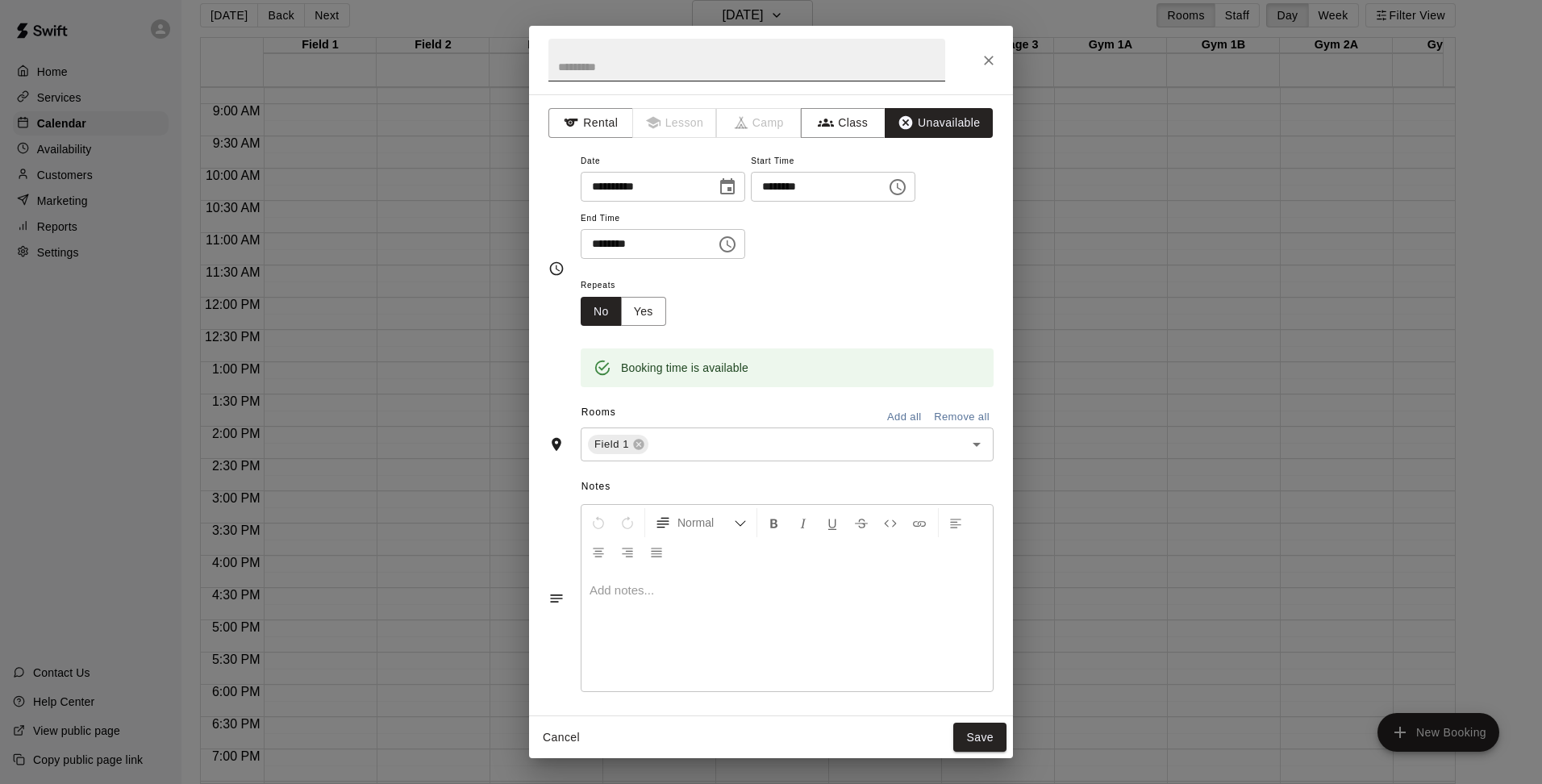
click at [671, 54] on input "text" at bounding box center [747, 60] width 397 height 43
click at [967, 446] on icon "Open" at bounding box center [977, 444] width 20 height 20
type input "**********"
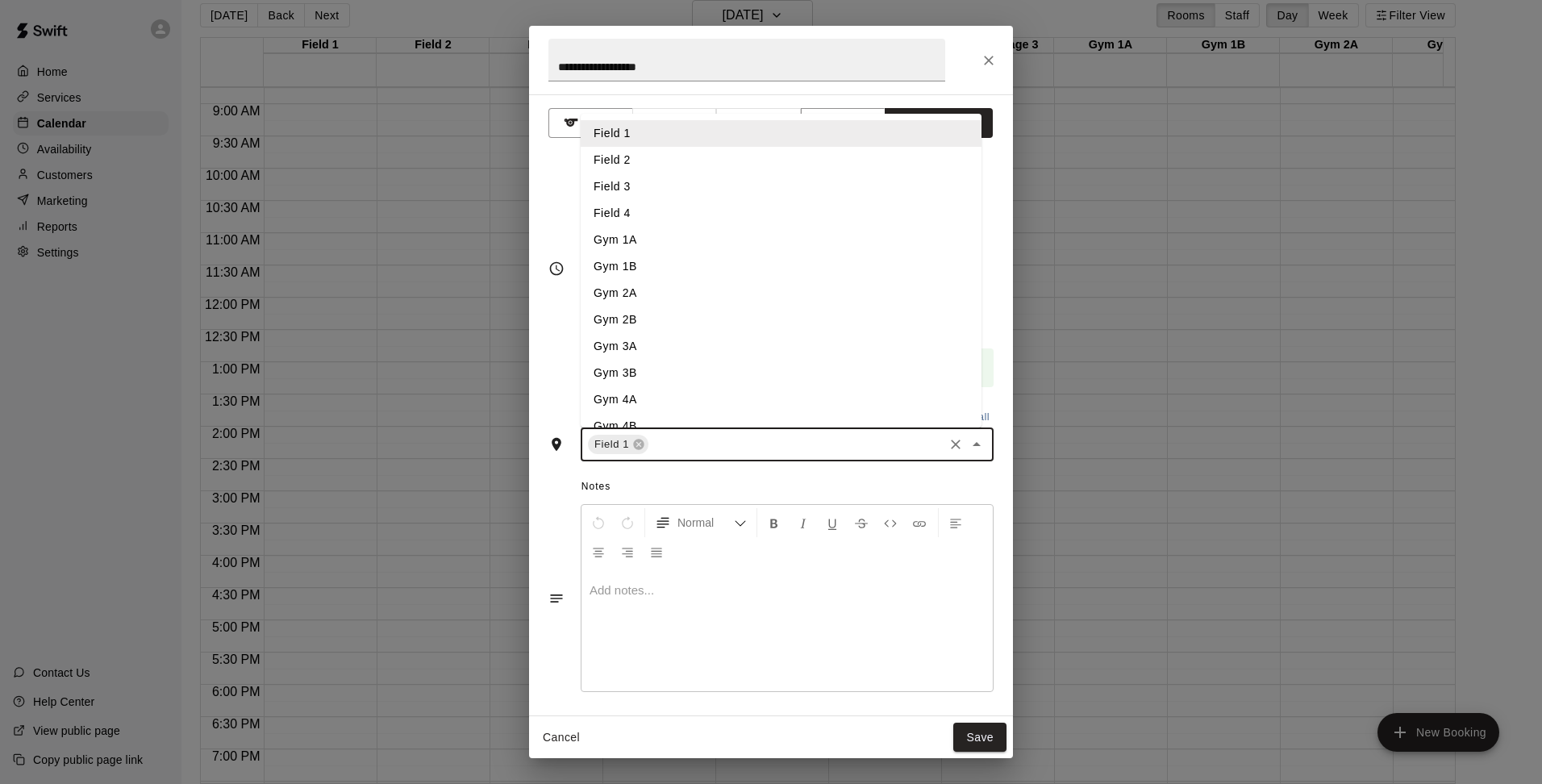
click at [621, 157] on li "Field 2" at bounding box center [781, 159] width 401 height 27
click at [784, 439] on input "text" at bounding box center [828, 444] width 225 height 20
click at [631, 187] on li "Field 3" at bounding box center [781, 186] width 401 height 27
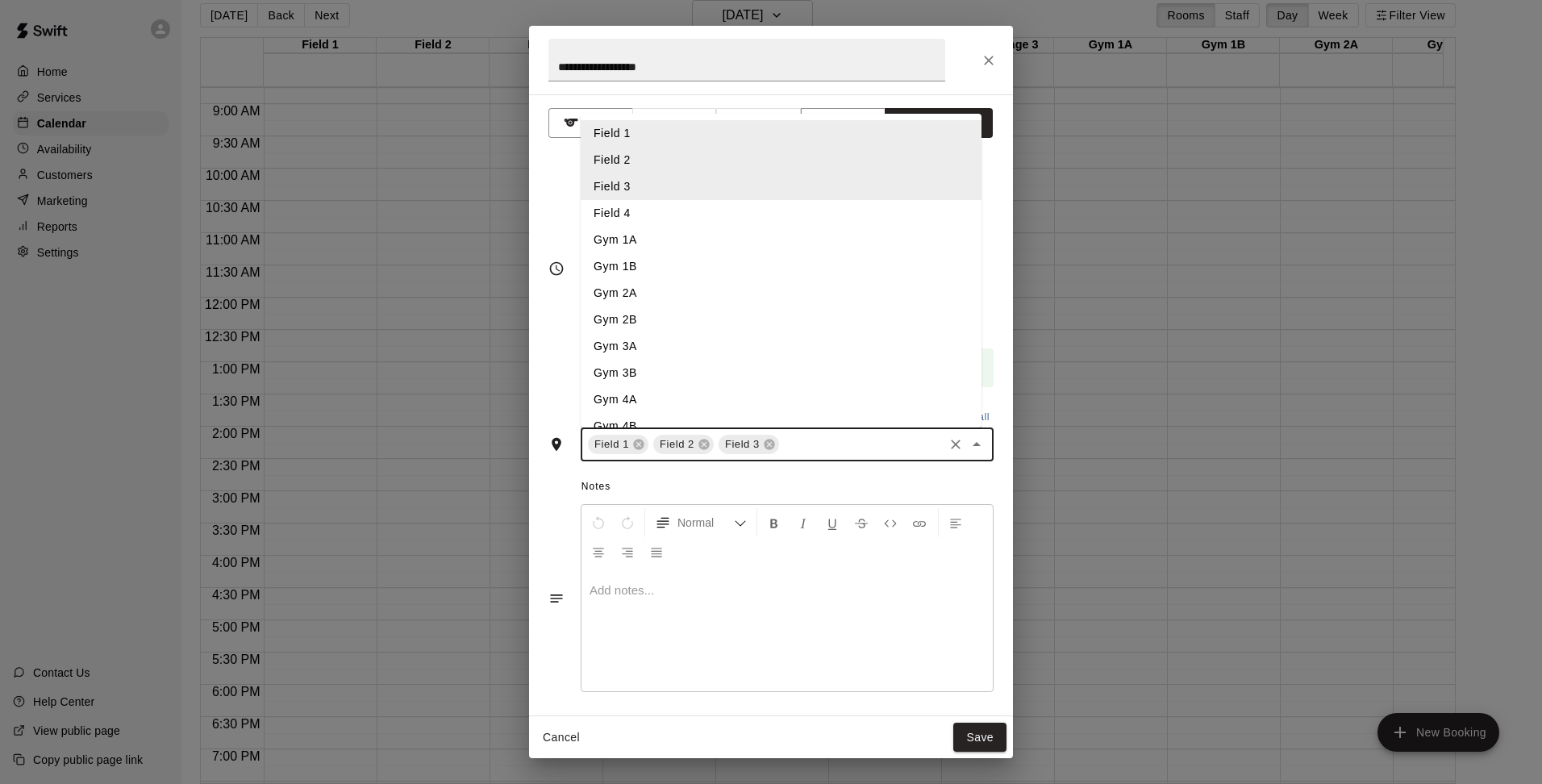
click at [825, 434] on input "text" at bounding box center [861, 444] width 159 height 20
click at [623, 215] on li "Field 4" at bounding box center [781, 213] width 401 height 27
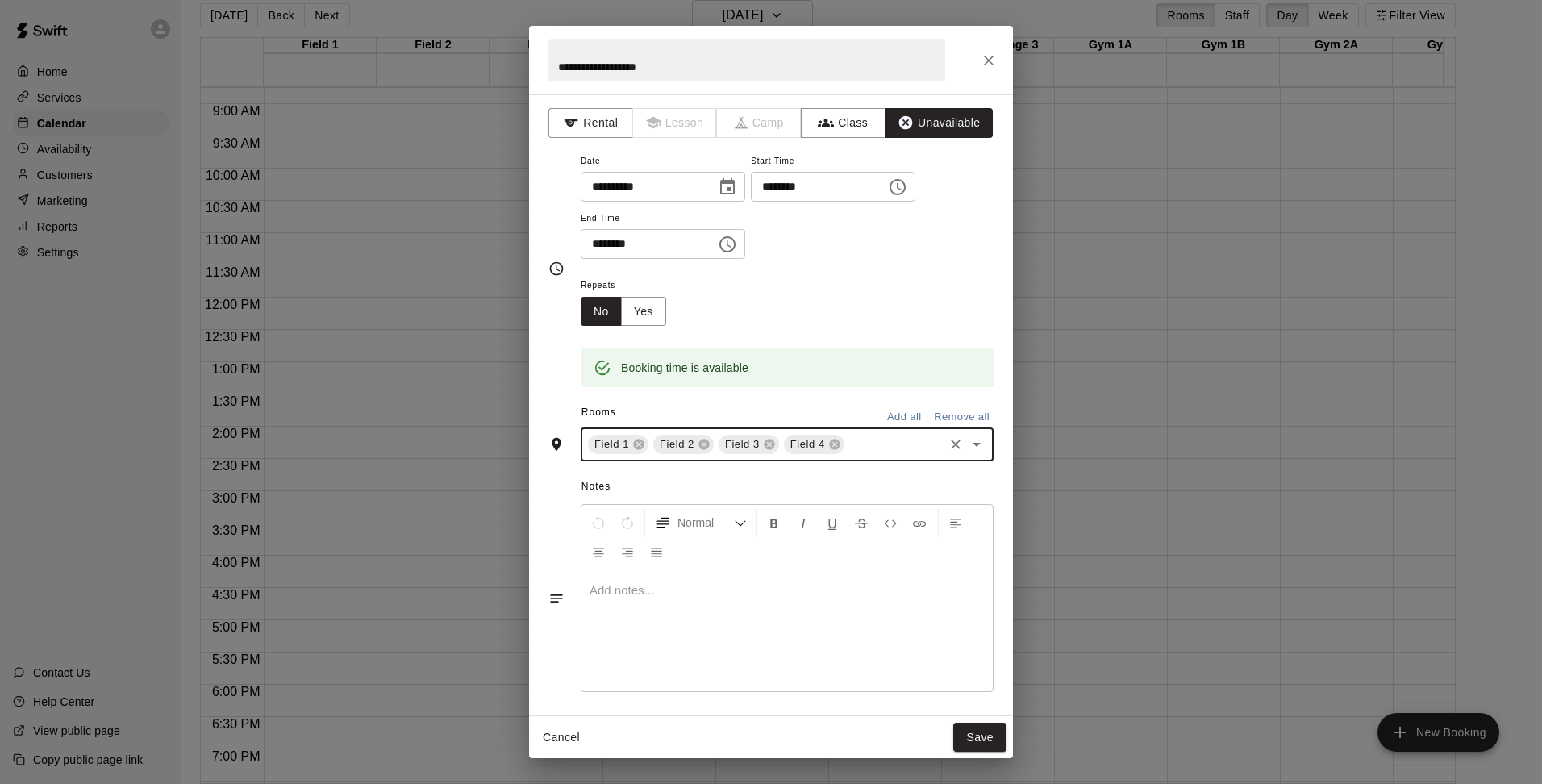
click at [634, 609] on div at bounding box center [787, 630] width 412 height 121
click at [979, 743] on button "Save" at bounding box center [979, 737] width 53 height 30
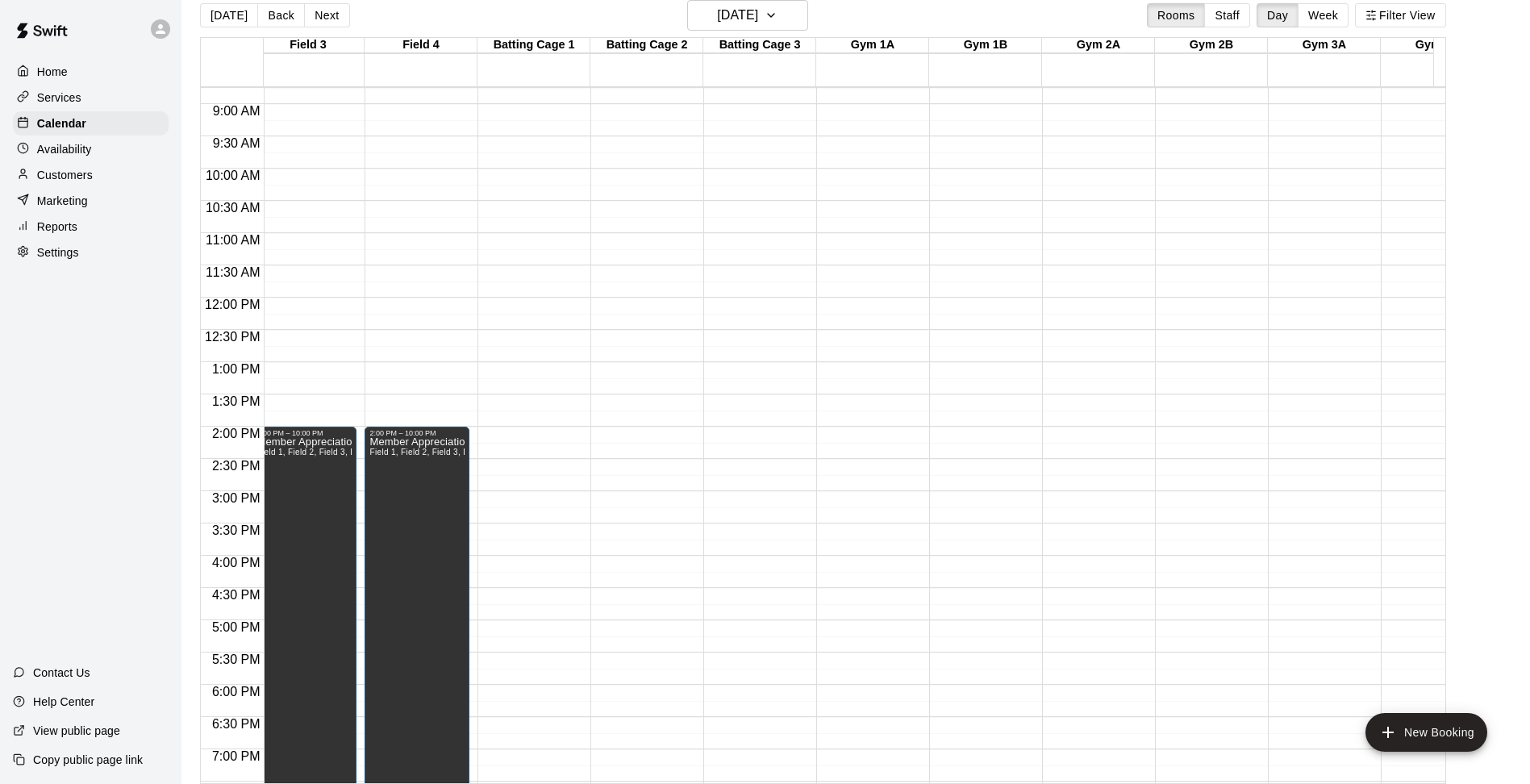
scroll to position [0, 429]
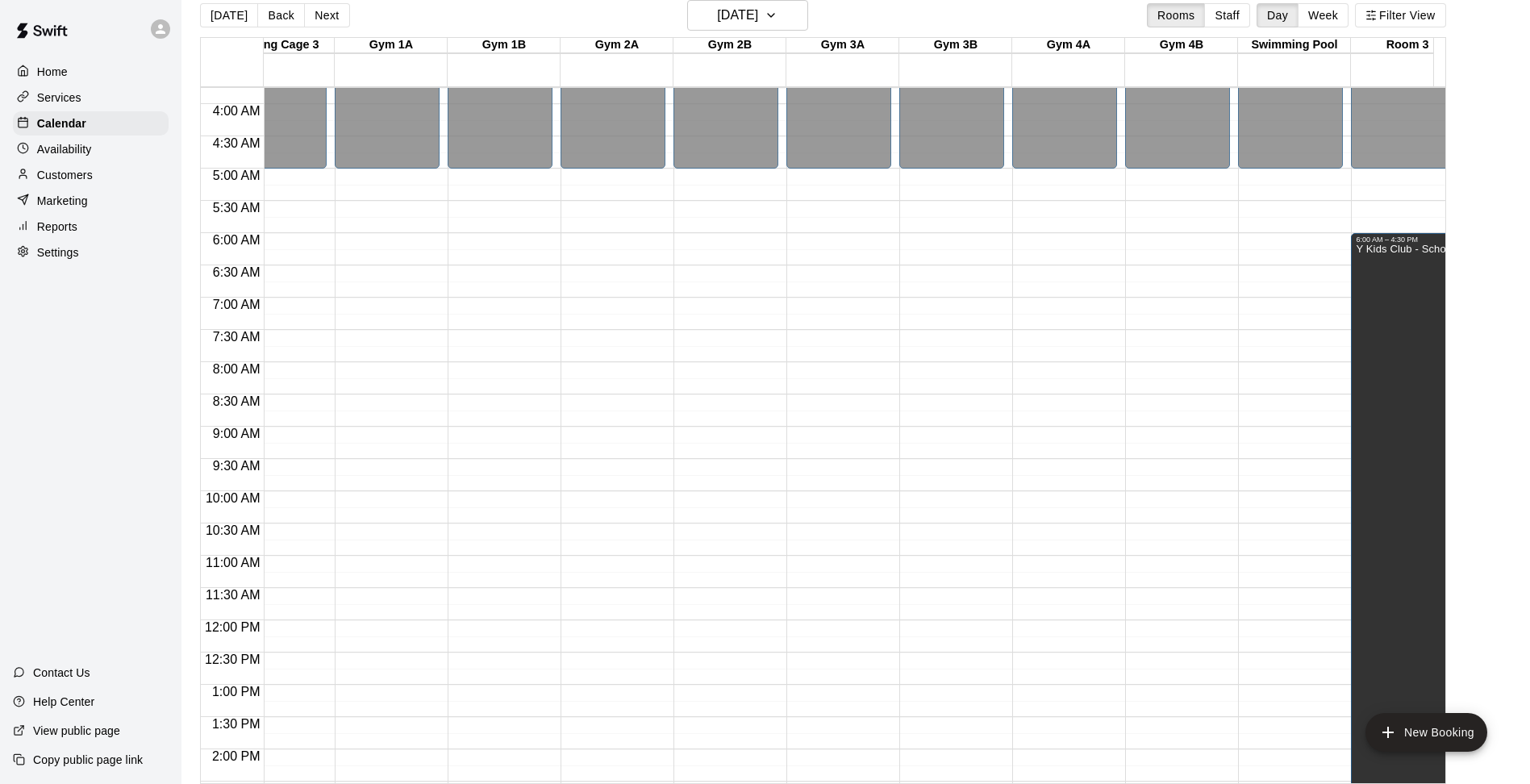
click at [850, 181] on div "12:00 AM – 5:00 AM Closed 10:00 PM – 11:59 PM Closed" at bounding box center [839, 620] width 105 height 1548
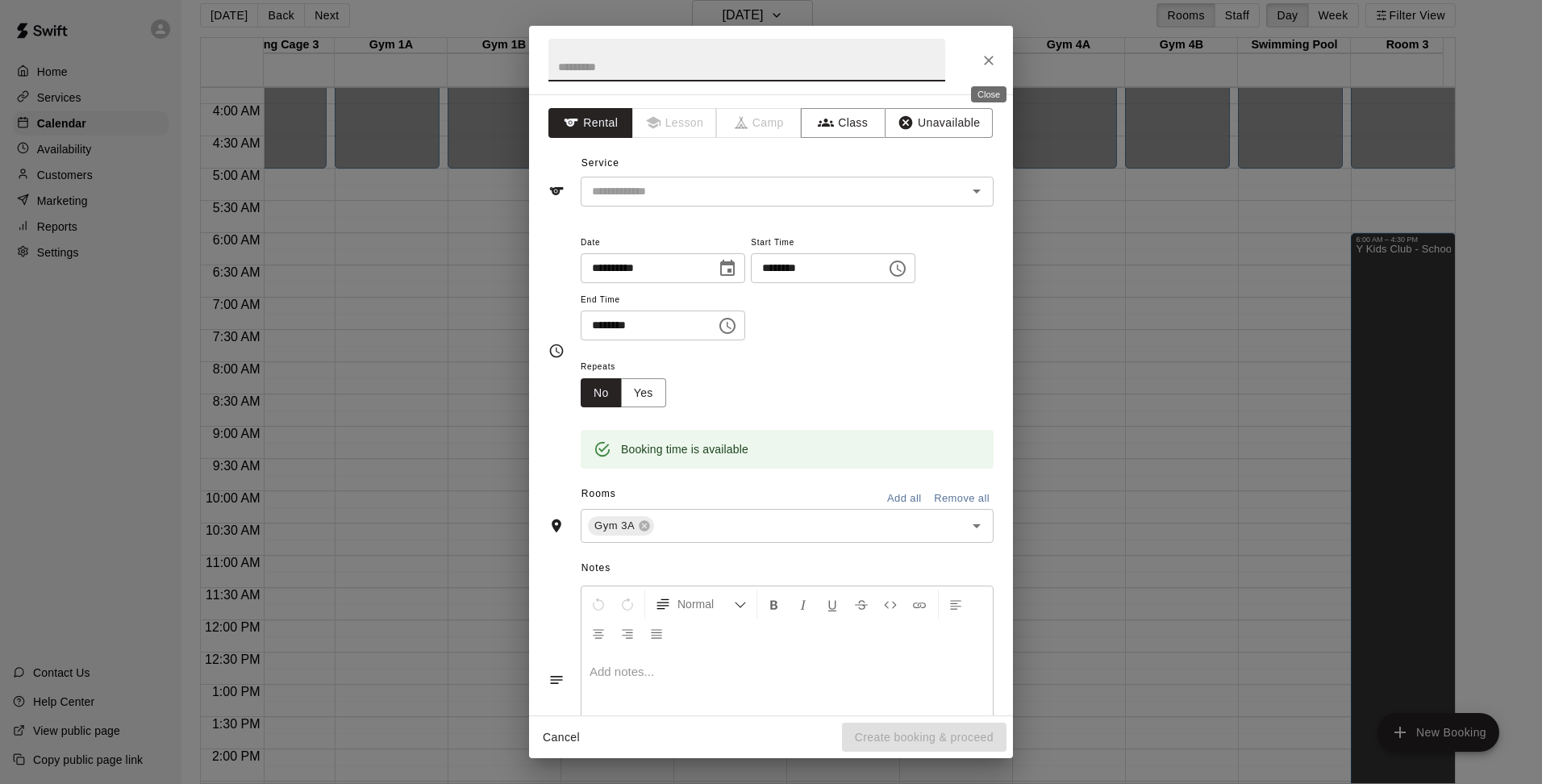
click at [990, 65] on icon "Close" at bounding box center [989, 60] width 16 height 16
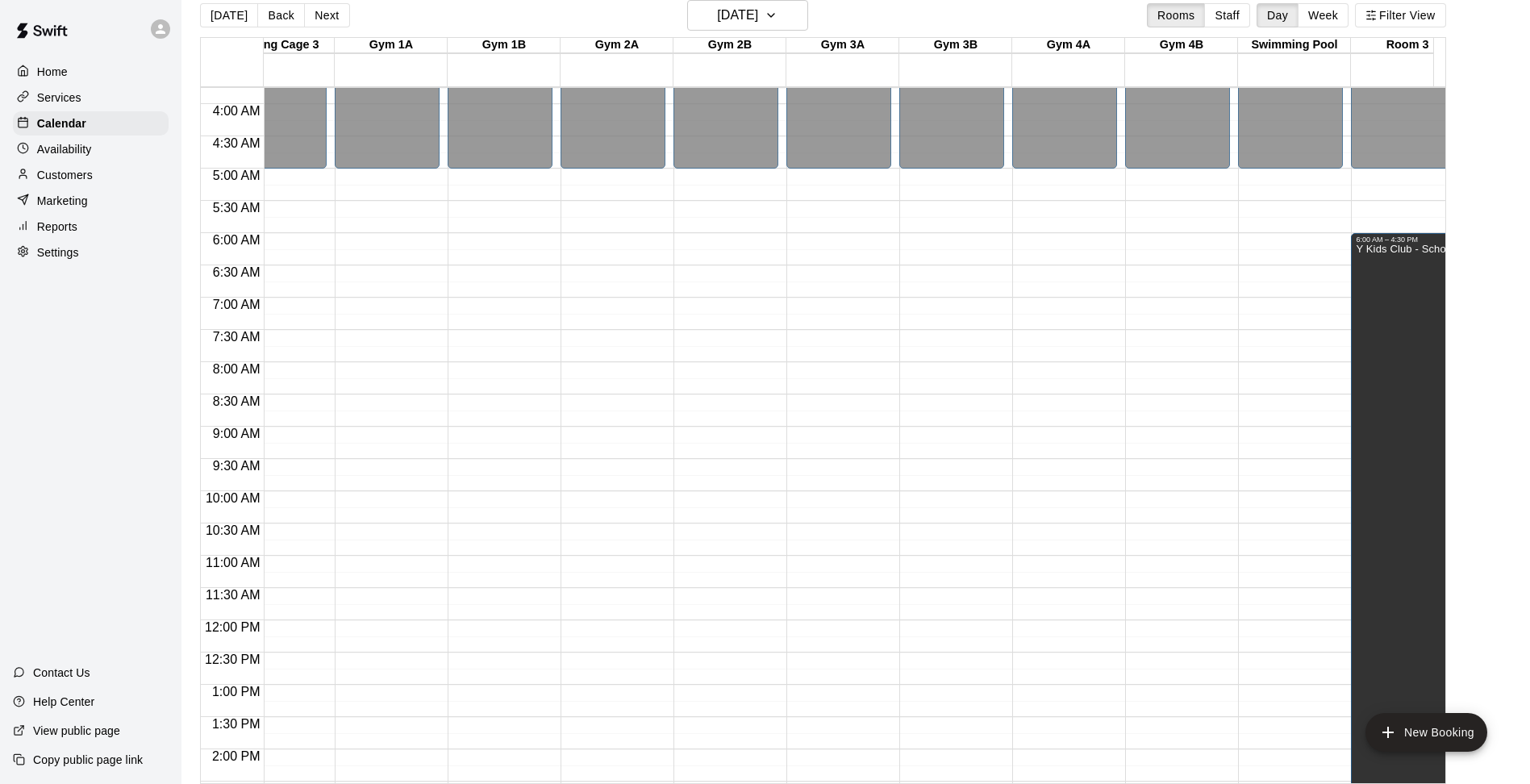
click at [854, 368] on div "12:00 AM – 5:00 AM Closed 10:00 PM – 11:59 PM Closed" at bounding box center [839, 620] width 105 height 1548
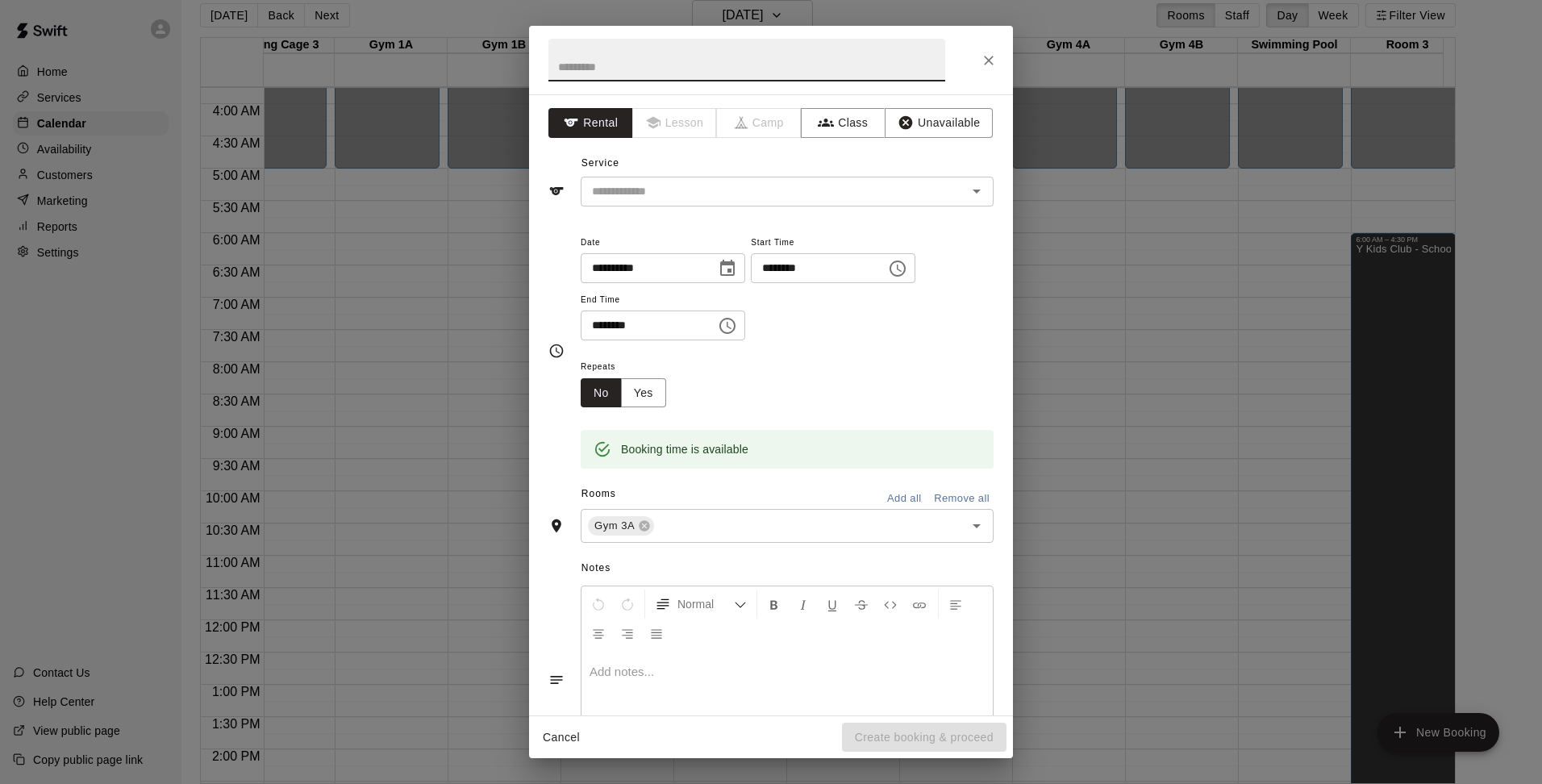
click at [737, 325] on icon "Choose time, selected time is 8:30 AM" at bounding box center [727, 326] width 20 height 20
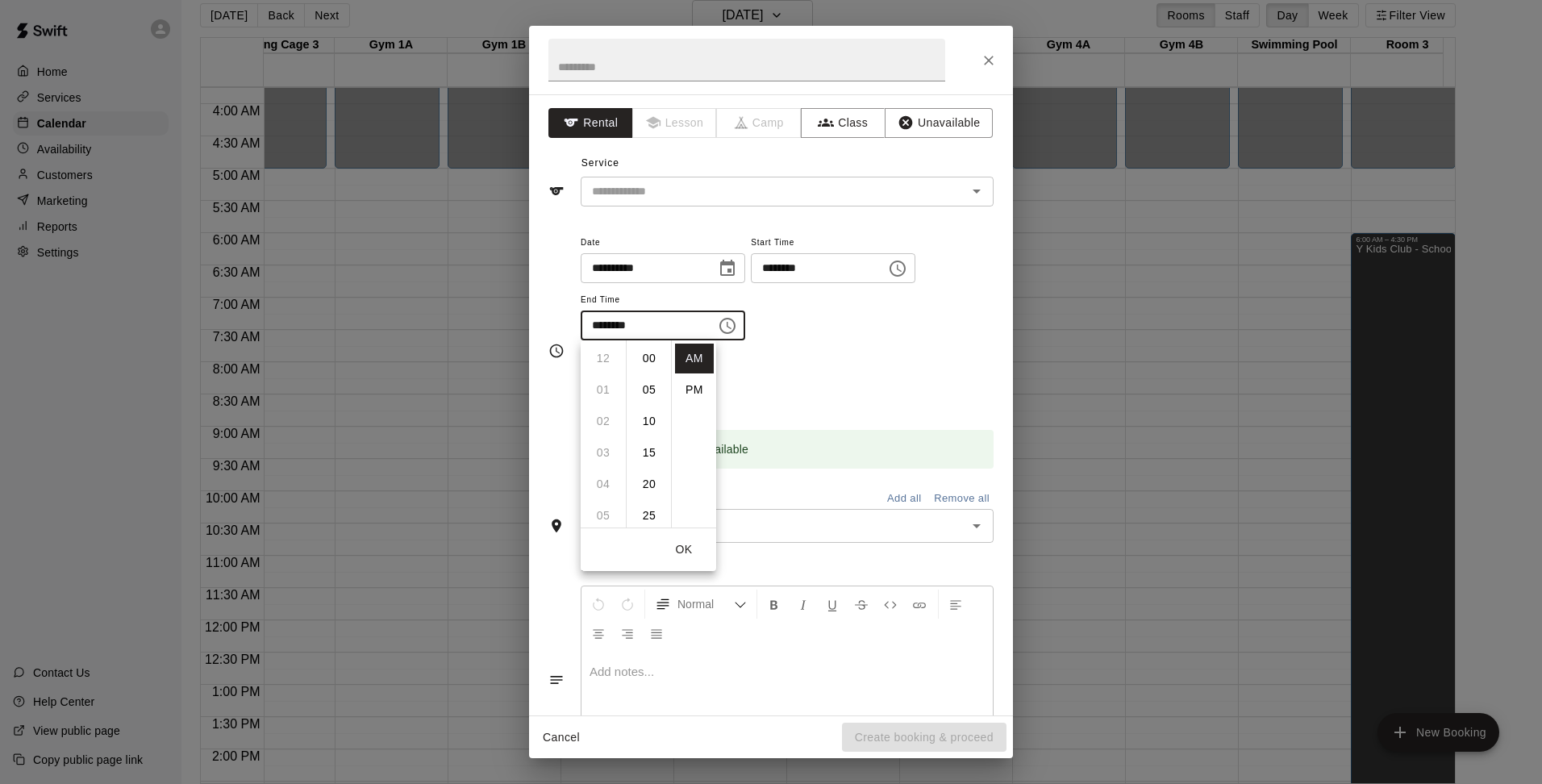
scroll to position [189, 0]
click at [606, 415] on li "10" at bounding box center [603, 421] width 39 height 30
click at [687, 385] on li "PM" at bounding box center [695, 390] width 39 height 30
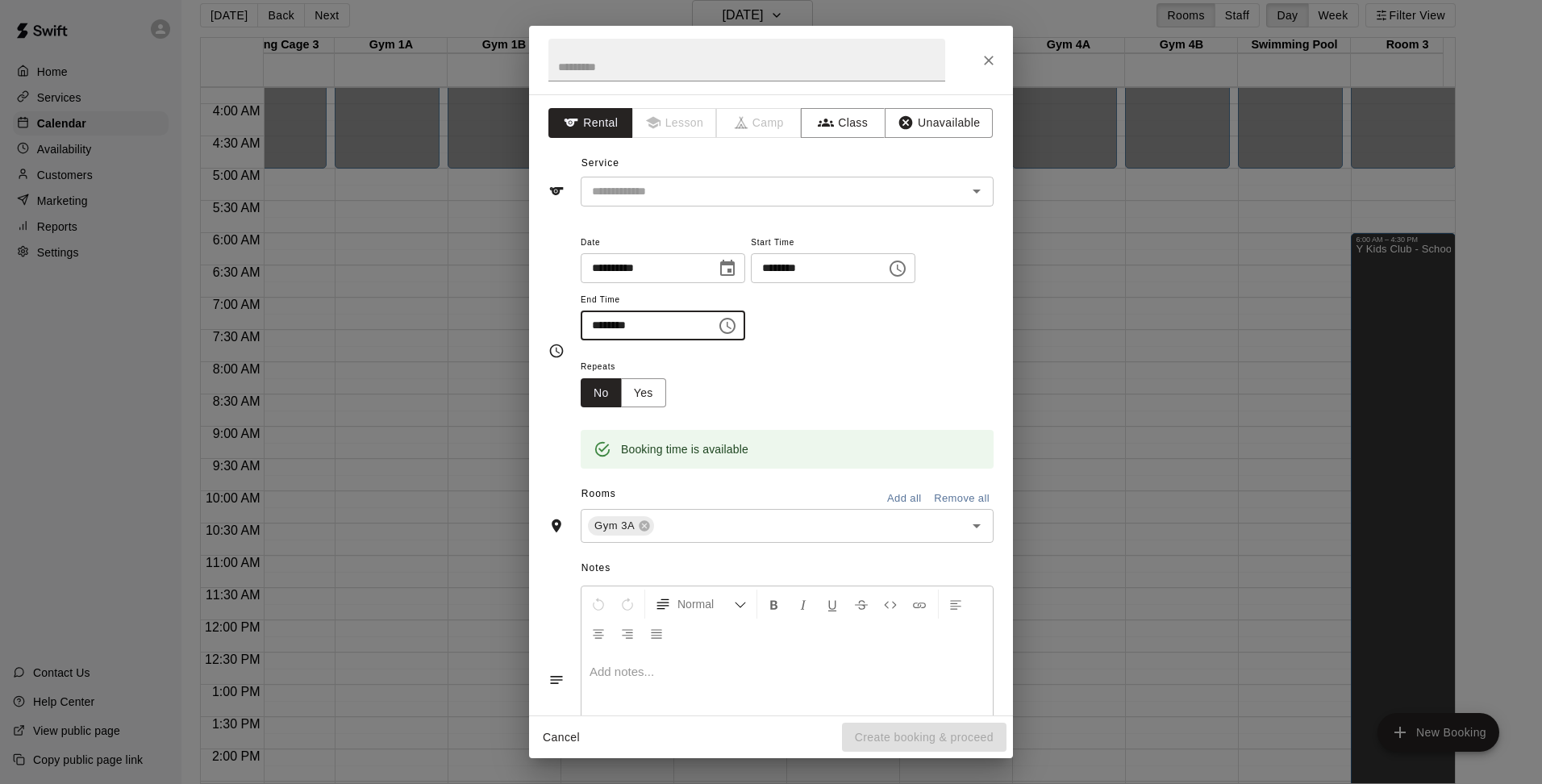
click at [668, 335] on input "********" at bounding box center [642, 325] width 124 height 30
click at [733, 332] on icon "Choose time, selected time is 10:30 PM" at bounding box center [727, 326] width 20 height 20
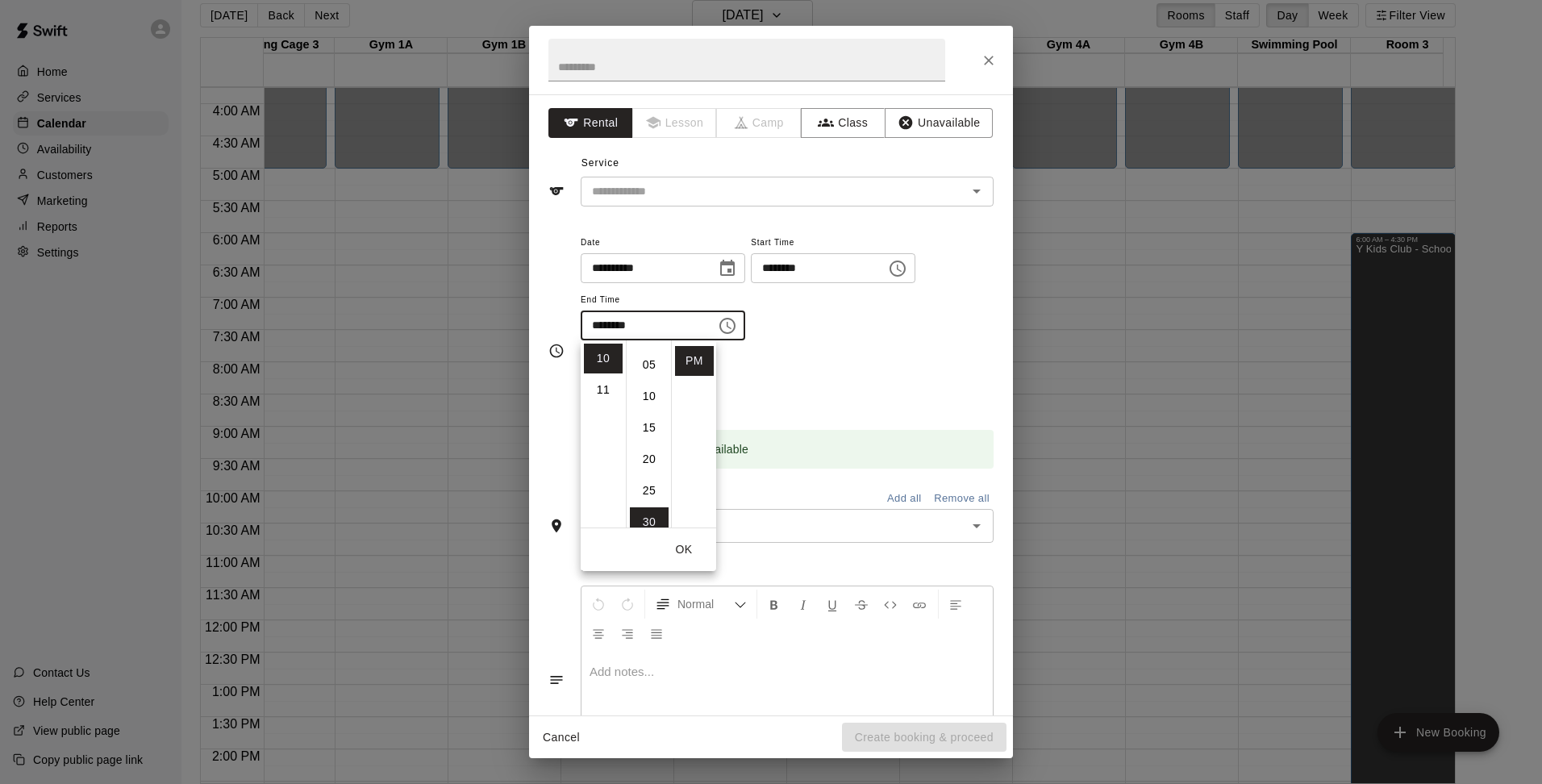
scroll to position [0, 0]
click at [650, 361] on li "00" at bounding box center [649, 358] width 39 height 30
type input "********"
click at [860, 335] on div "**********" at bounding box center [787, 287] width 413 height 109
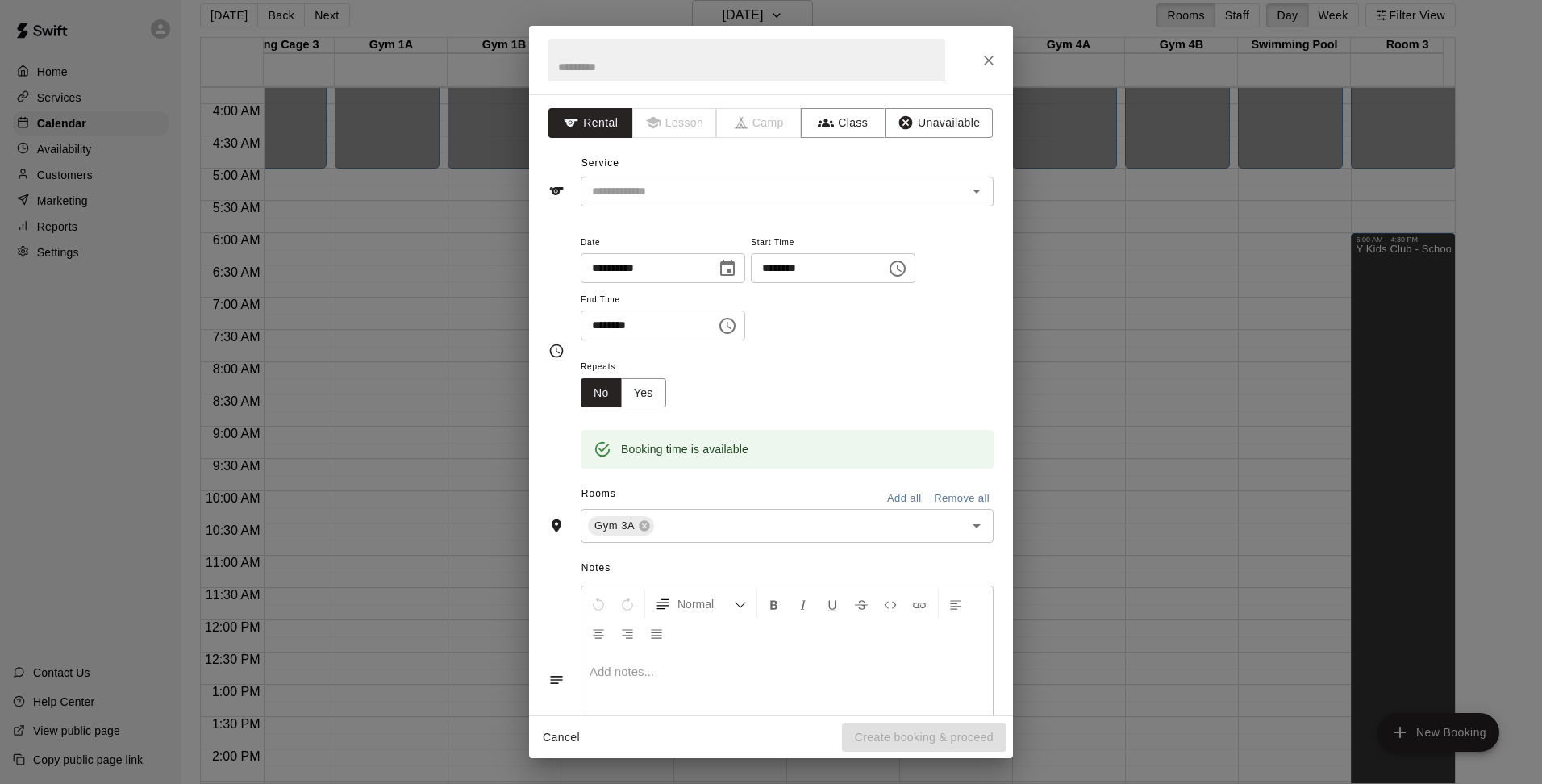
click at [686, 65] on input "text" at bounding box center [747, 60] width 397 height 43
click at [967, 526] on icon "Open" at bounding box center [977, 525] width 20 height 20
type input "**********"
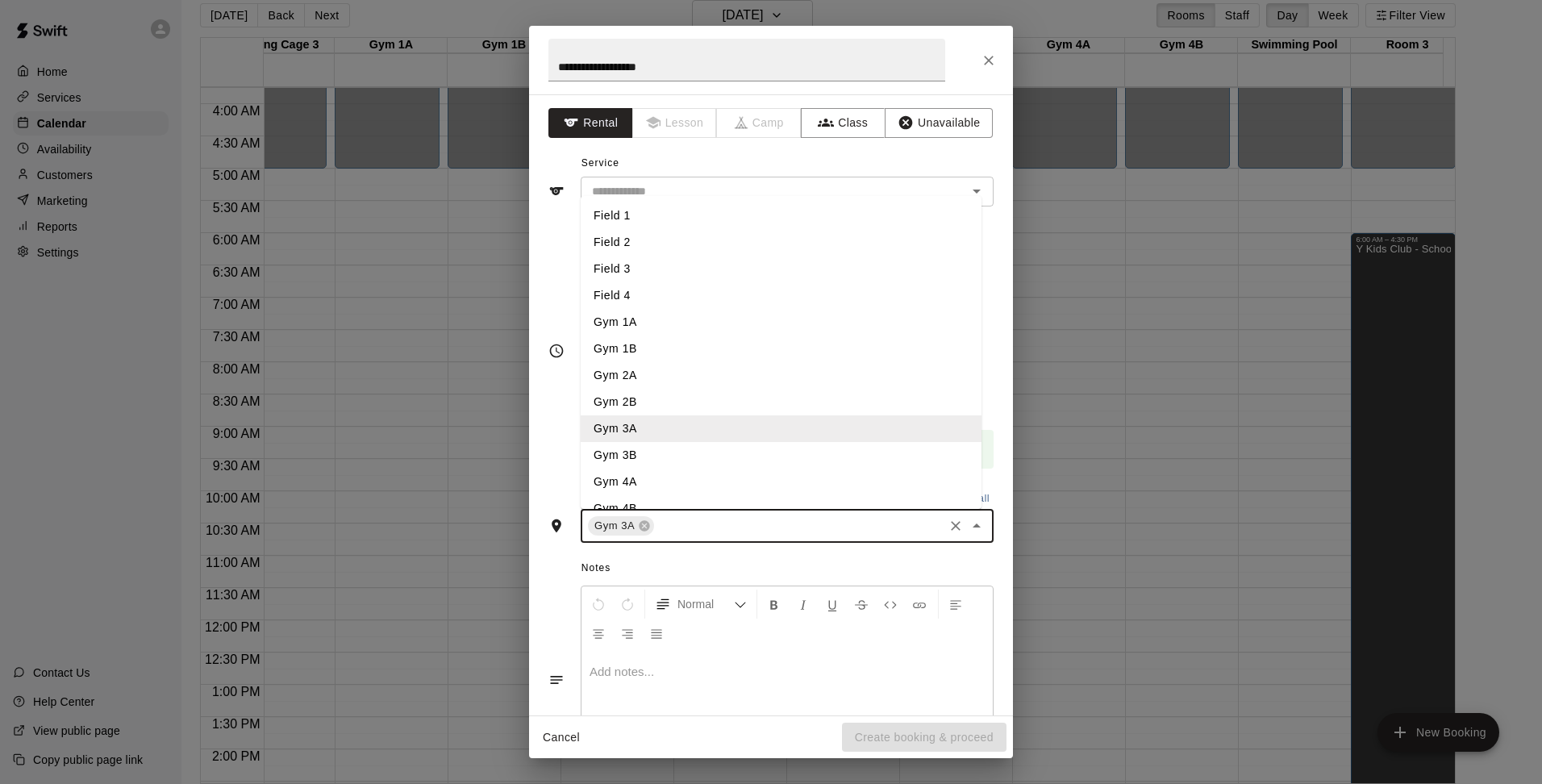
click at [652, 449] on li "Gym 3B" at bounding box center [781, 455] width 401 height 27
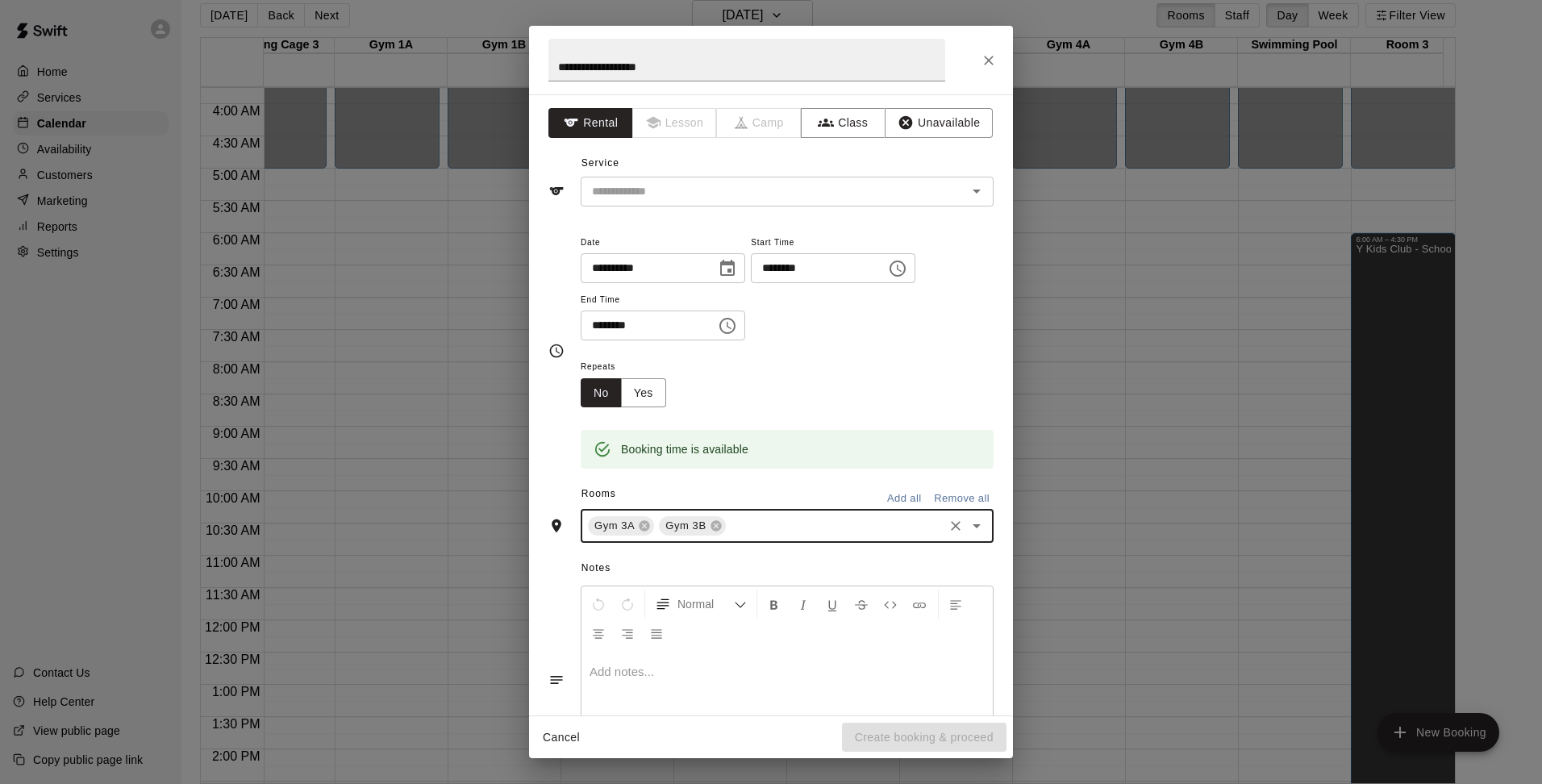
click at [747, 521] on input "text" at bounding box center [834, 525] width 213 height 20
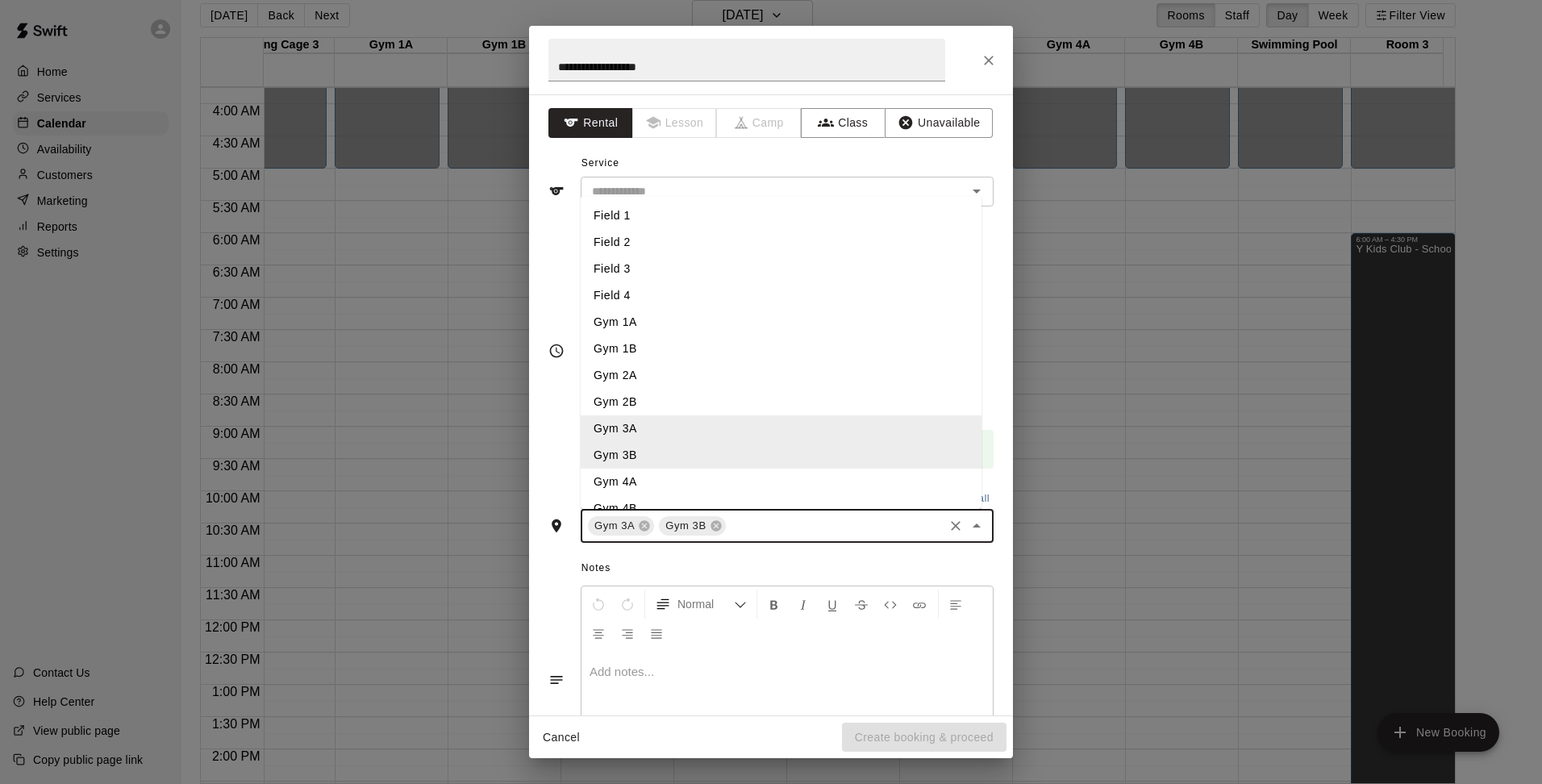
click at [643, 482] on li "Gym 4A" at bounding box center [781, 481] width 401 height 27
click at [840, 534] on input "text" at bounding box center [869, 525] width 142 height 20
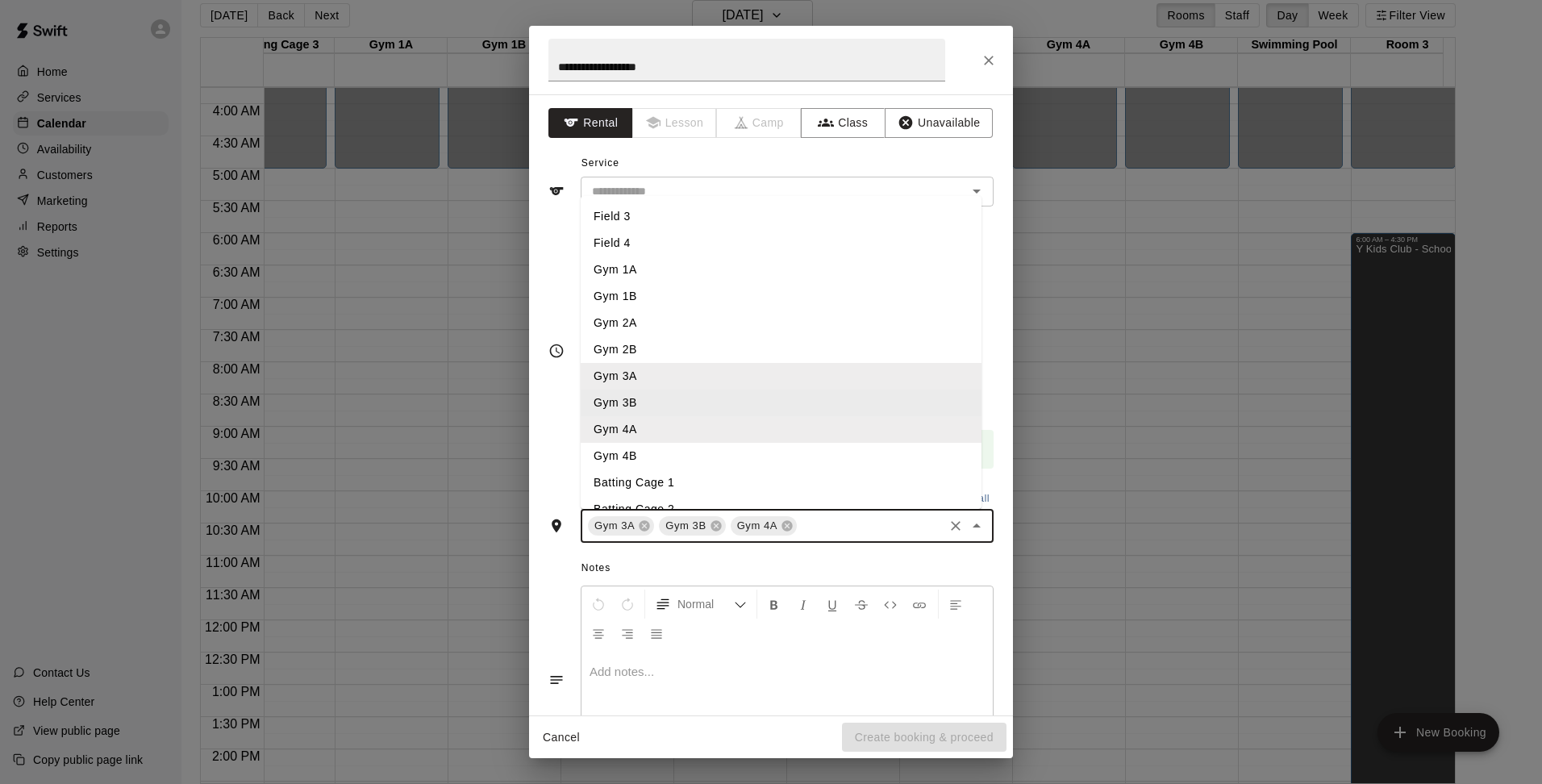
scroll to position [81, 0]
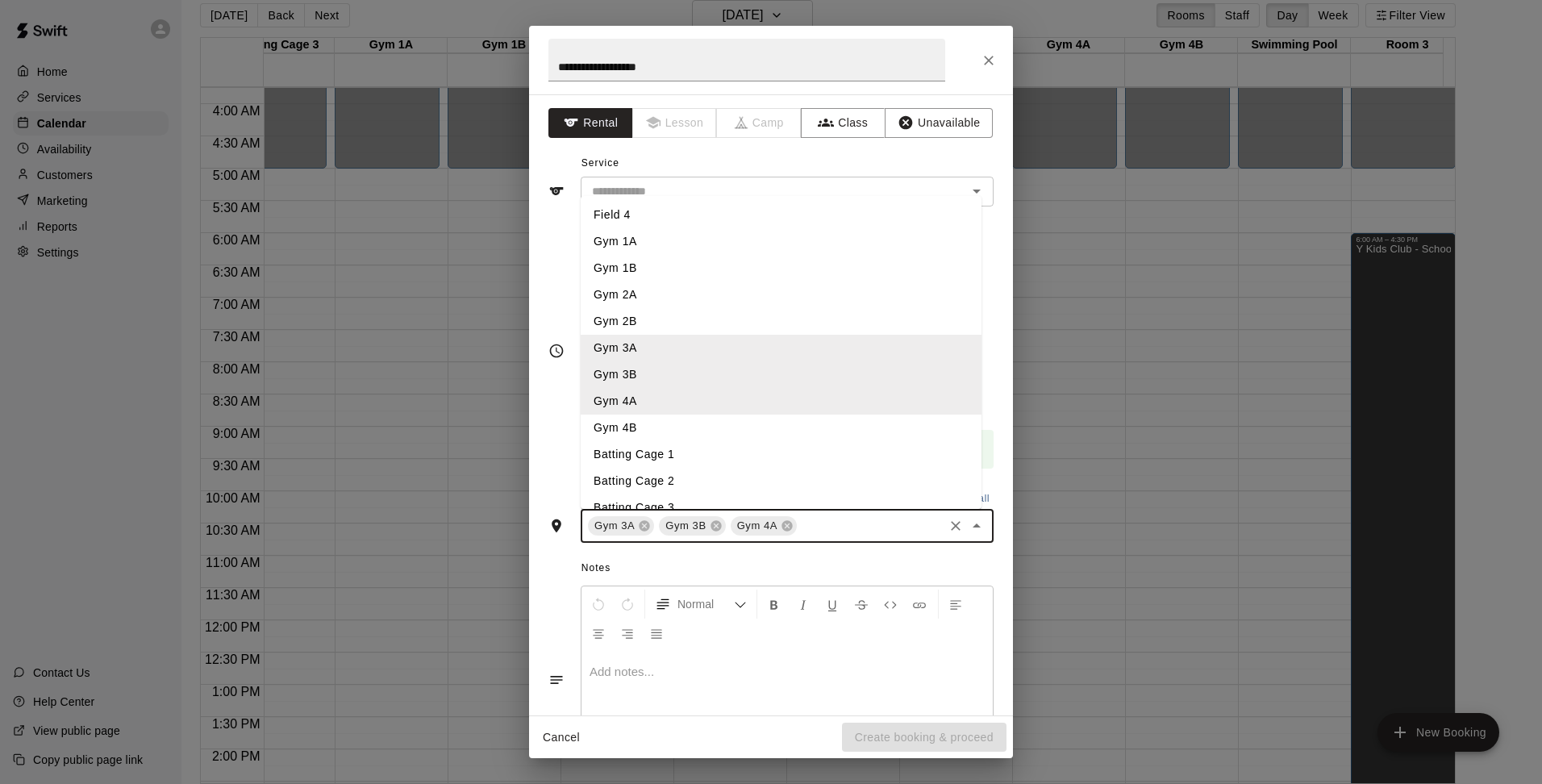
click at [649, 427] on li "Gym 4B" at bounding box center [781, 428] width 401 height 27
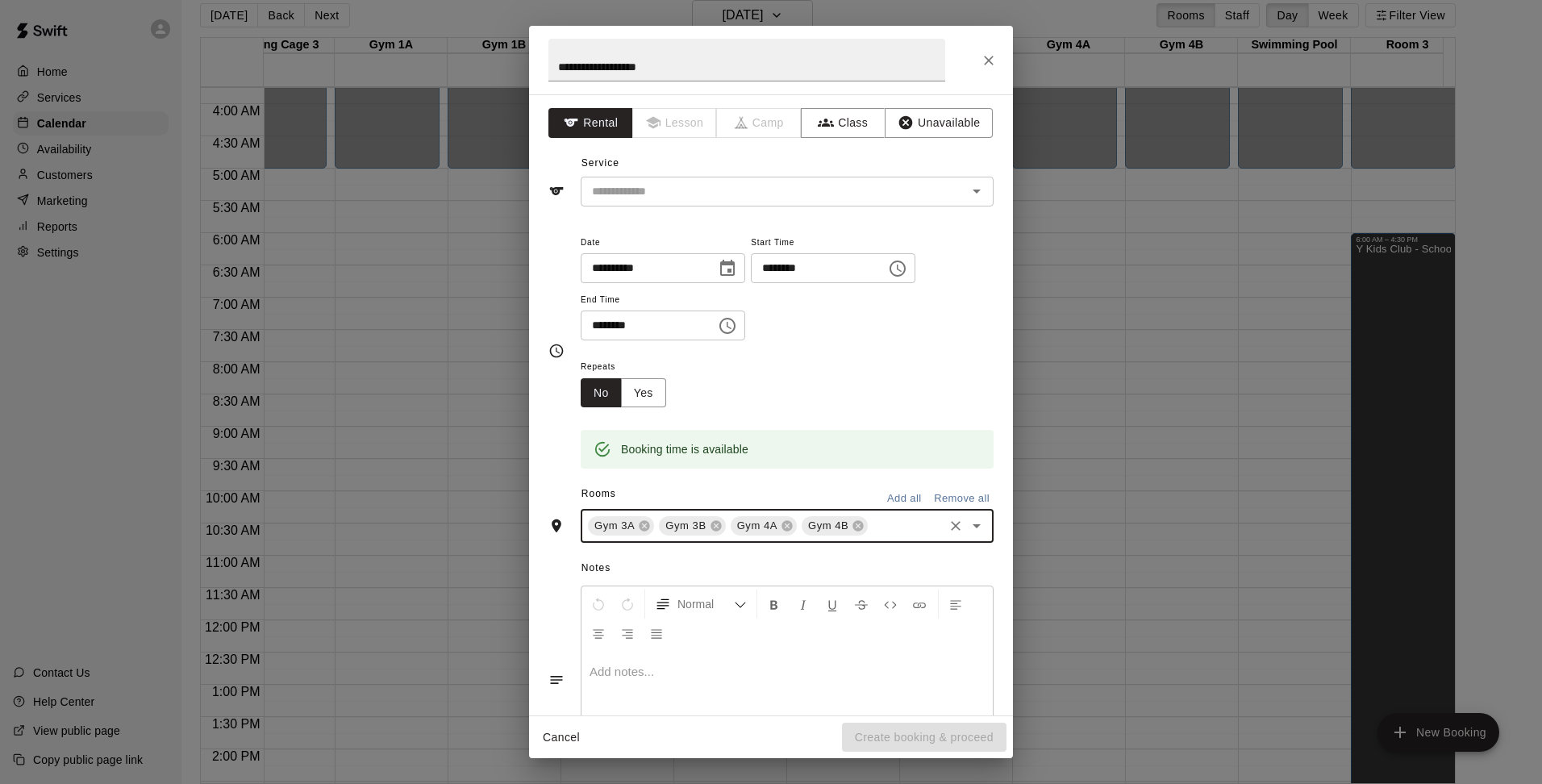
click at [656, 672] on p at bounding box center [787, 672] width 395 height 16
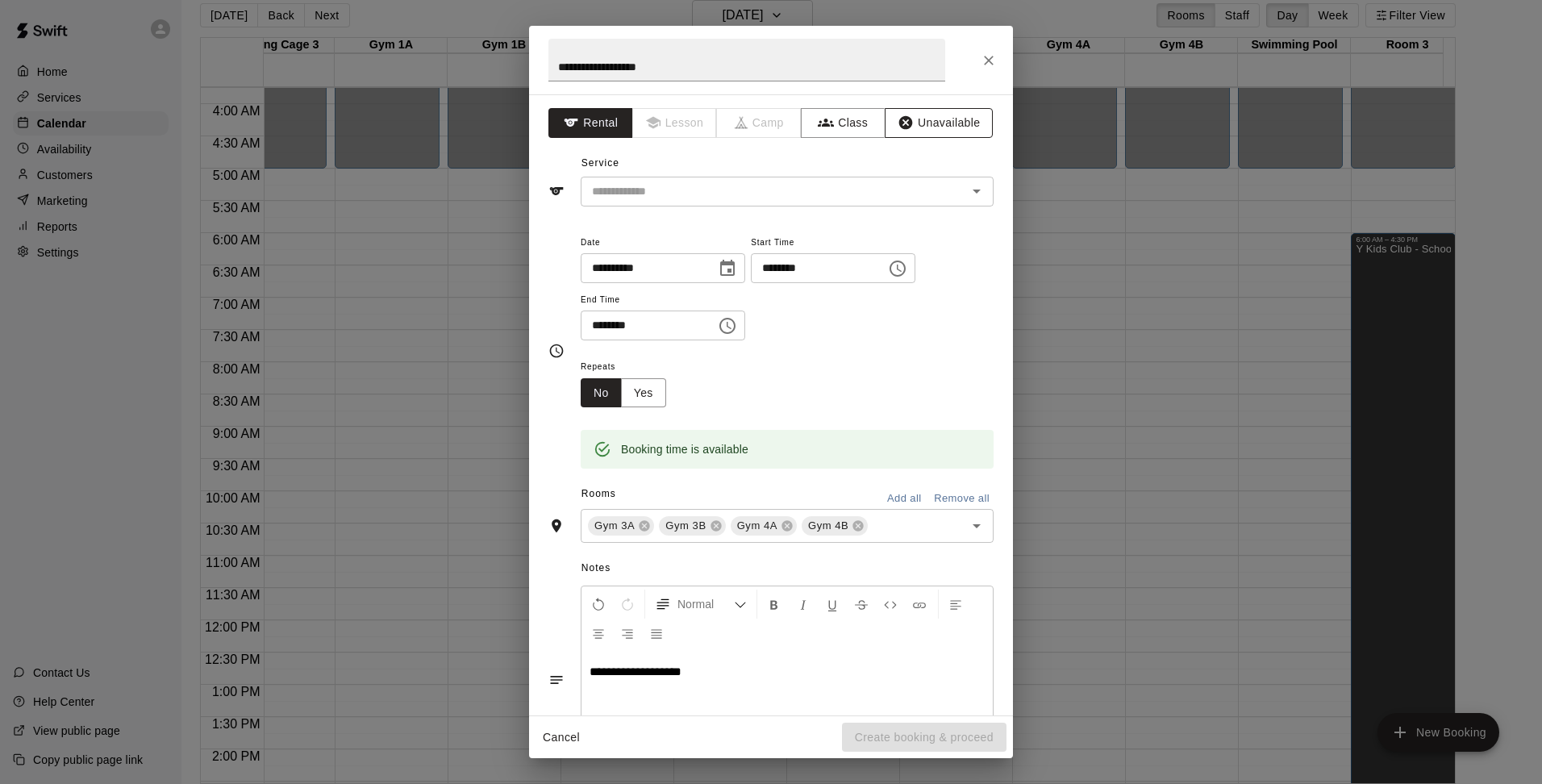
click at [927, 133] on button "Unavailable" at bounding box center [939, 123] width 108 height 30
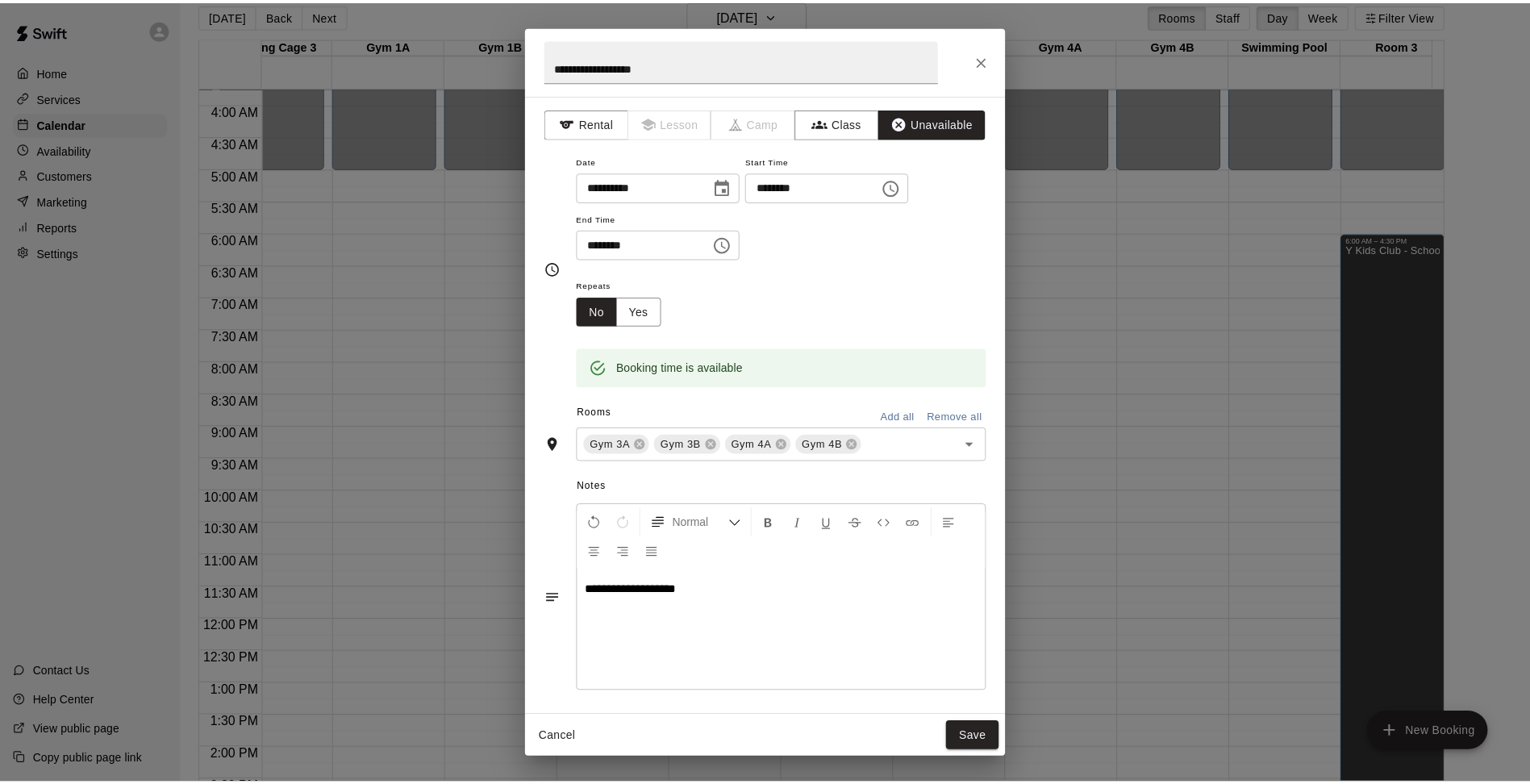
scroll to position [7, 0]
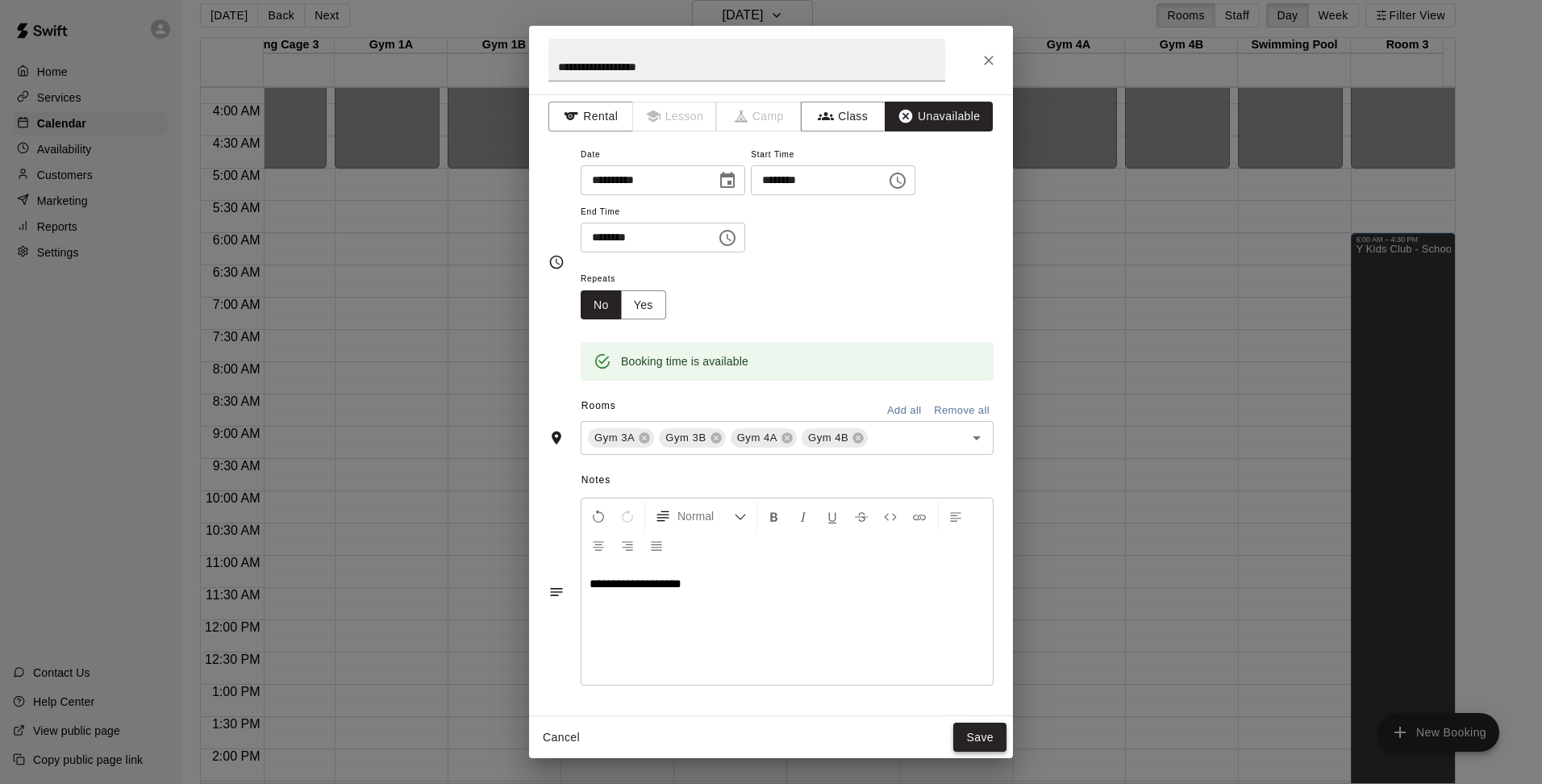
click at [970, 741] on button "Save" at bounding box center [979, 737] width 53 height 30
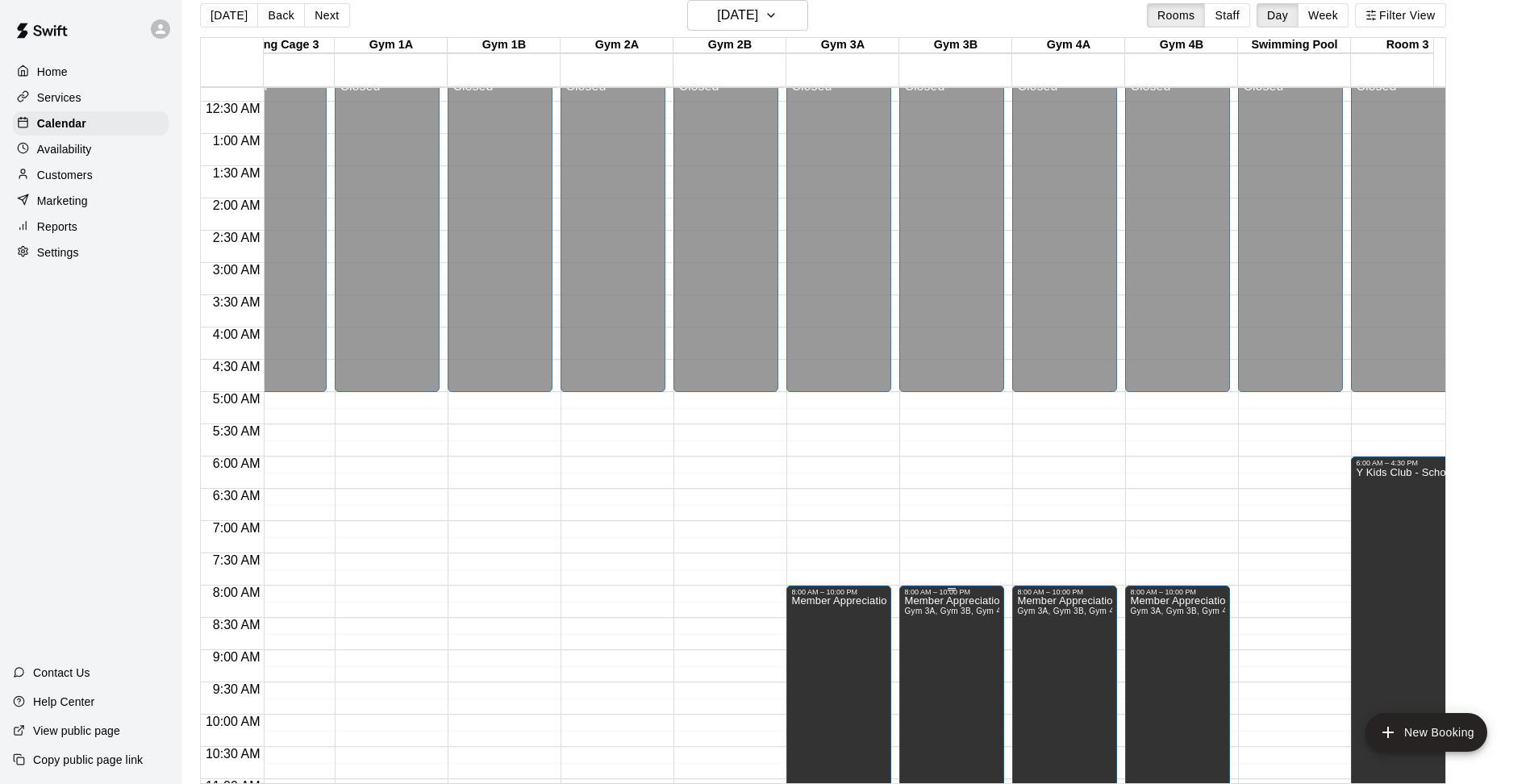
scroll to position [0, 719]
